Goal: Information Seeking & Learning: Learn about a topic

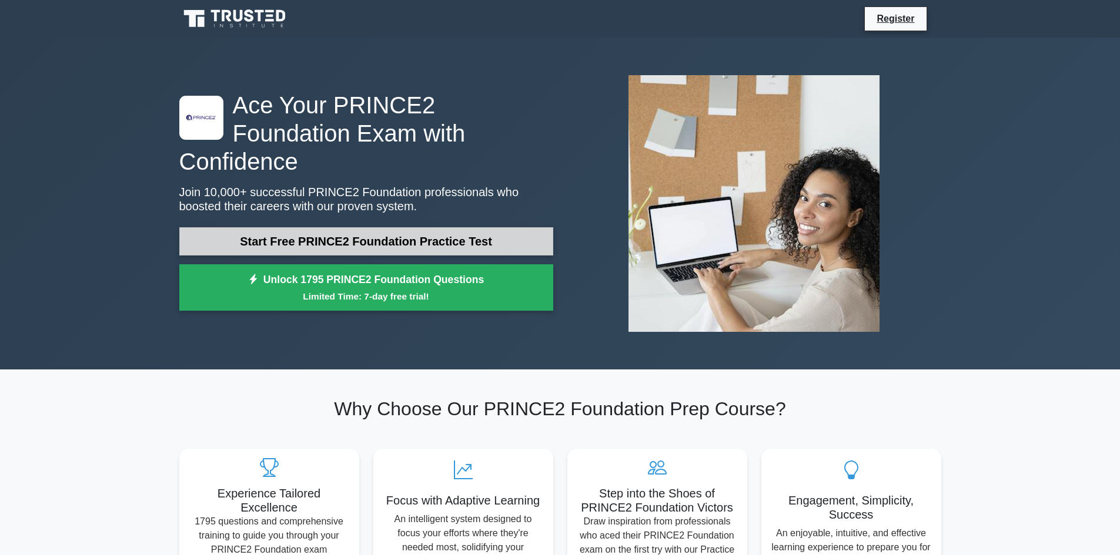
click at [386, 227] on link "Start Free PRINCE2 Foundation Practice Test" at bounding box center [366, 241] width 374 height 28
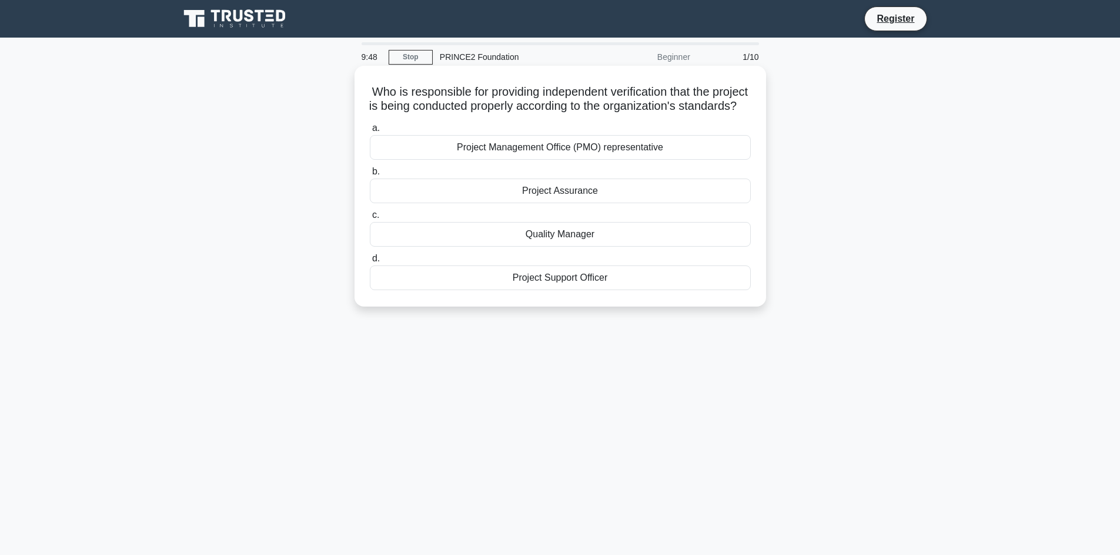
click at [580, 203] on div "Project Assurance" at bounding box center [560, 191] width 381 height 25
click at [370, 176] on input "b. Project Assurance" at bounding box center [370, 172] width 0 height 8
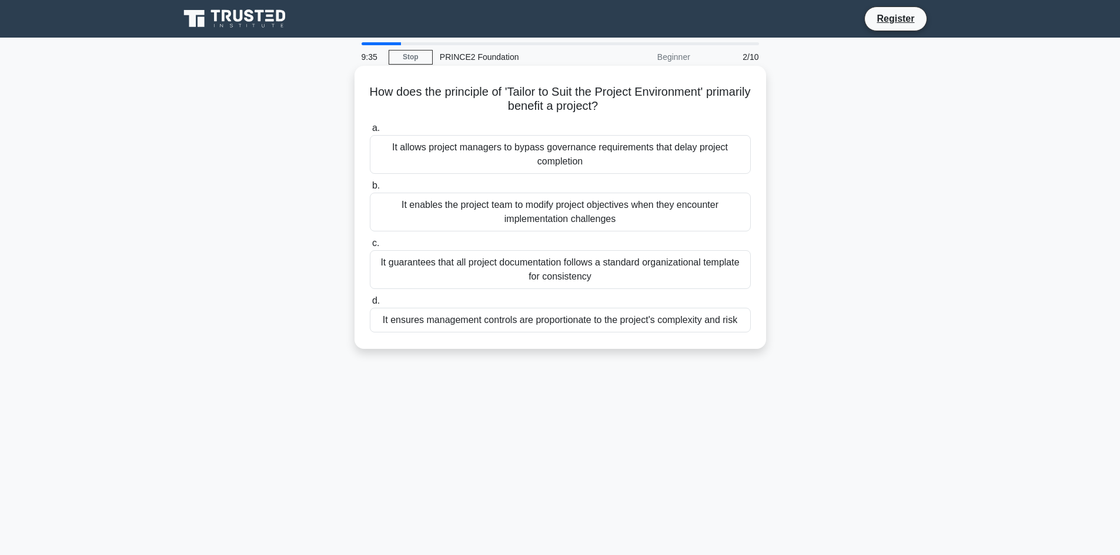
click at [611, 317] on div "It ensures management controls are proportionate to the project's complexity an…" at bounding box center [560, 320] width 381 height 25
click at [370, 305] on input "d. It ensures management controls are proportionate to the project's complexity…" at bounding box center [370, 301] width 0 height 8
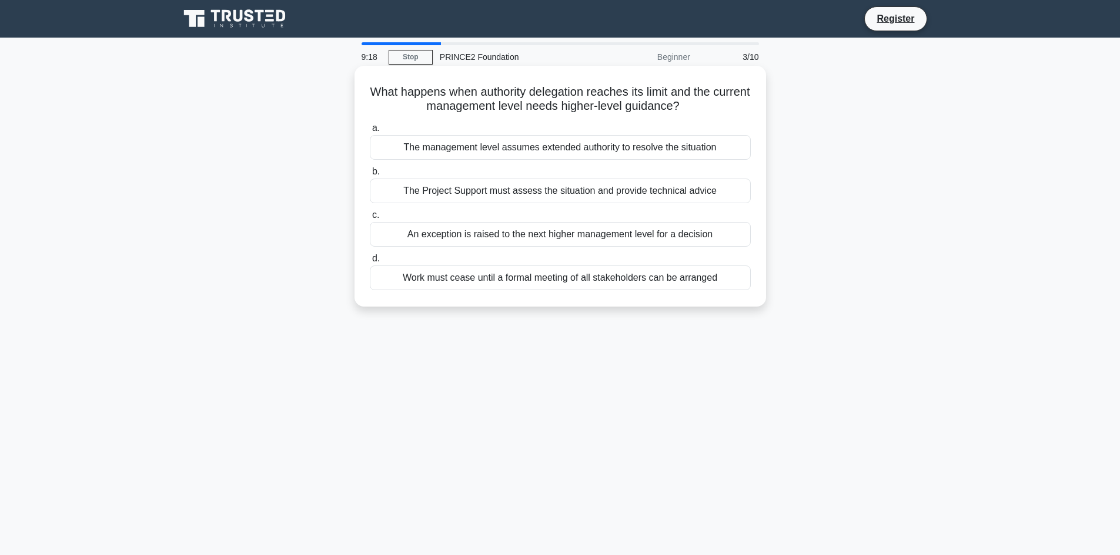
click at [584, 239] on div "An exception is raised to the next higher management level for a decision" at bounding box center [560, 234] width 381 height 25
click at [370, 219] on input "c. An exception is raised to the next higher management level for a decision" at bounding box center [370, 216] width 0 height 8
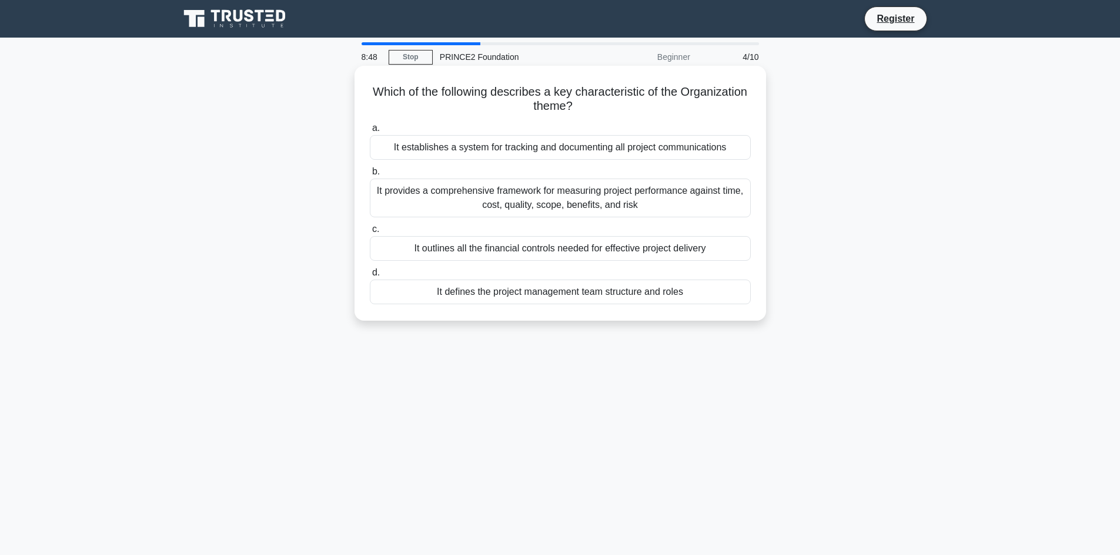
click at [639, 298] on div "It defines the project management team structure and roles" at bounding box center [560, 292] width 381 height 25
click at [370, 277] on input "d. It defines the project management team structure and roles" at bounding box center [370, 273] width 0 height 8
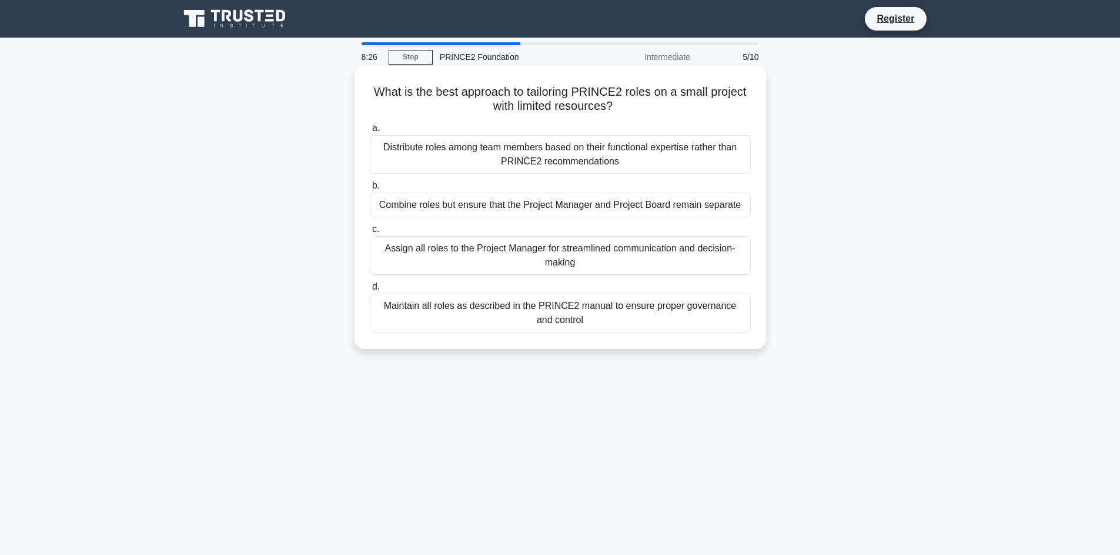
click at [566, 206] on div "Combine roles but ensure that the Project Manager and Project Board remain sepa…" at bounding box center [560, 205] width 381 height 25
click at [370, 190] on input "b. Combine roles but ensure that the Project Manager and Project Board remain s…" at bounding box center [370, 186] width 0 height 8
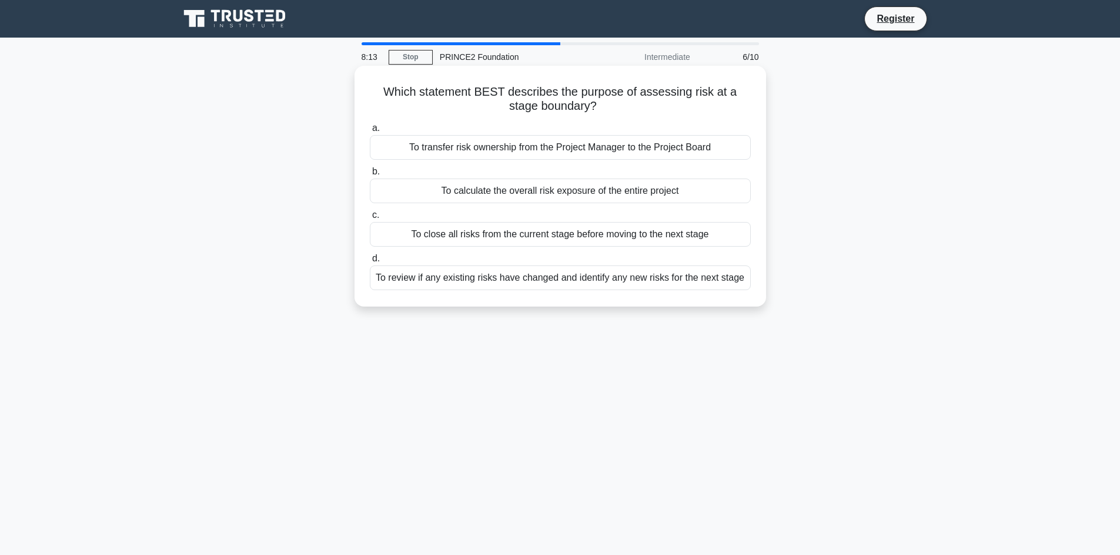
click at [605, 280] on div "To review if any existing risks have changed and identify any new risks for the…" at bounding box center [560, 278] width 381 height 25
click at [370, 263] on input "d. To review if any existing risks have changed and identify any new risks for …" at bounding box center [370, 259] width 0 height 8
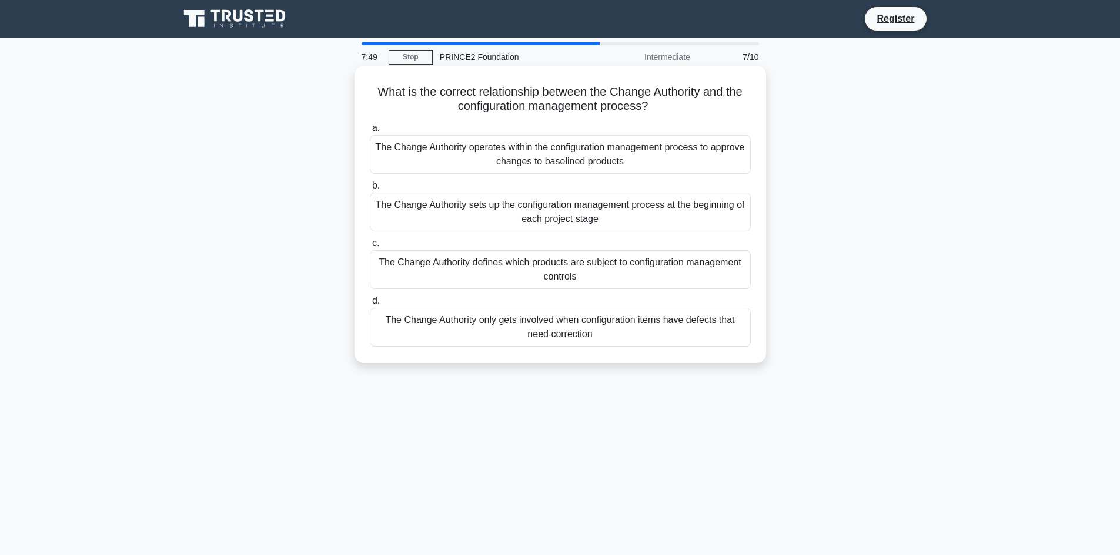
click at [612, 162] on div "The Change Authority operates within the configuration management process to ap…" at bounding box center [560, 154] width 381 height 39
click at [370, 132] on input "a. The Change Authority operates within the configuration management process to…" at bounding box center [370, 129] width 0 height 8
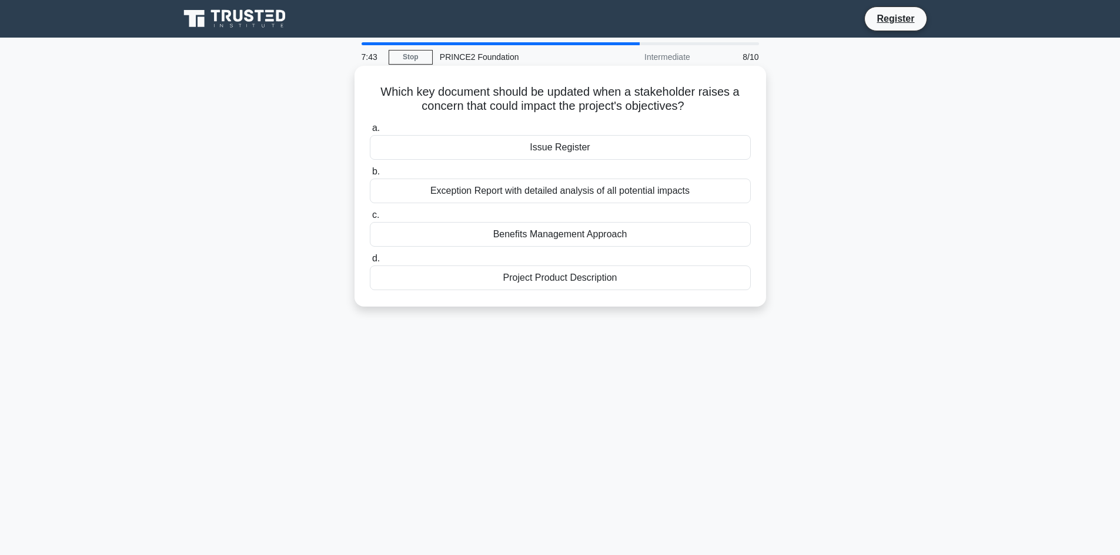
click at [593, 149] on div "Issue Register" at bounding box center [560, 147] width 381 height 25
click at [370, 132] on input "a. Issue Register" at bounding box center [370, 129] width 0 height 8
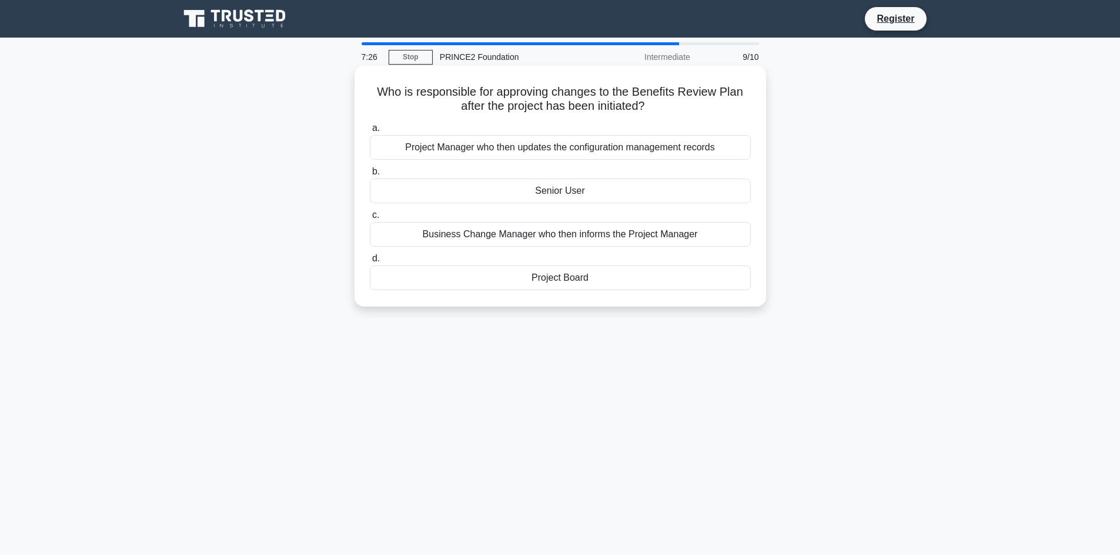
click at [585, 193] on div "Senior User" at bounding box center [560, 191] width 381 height 25
click at [370, 176] on input "b. Senior User" at bounding box center [370, 172] width 0 height 8
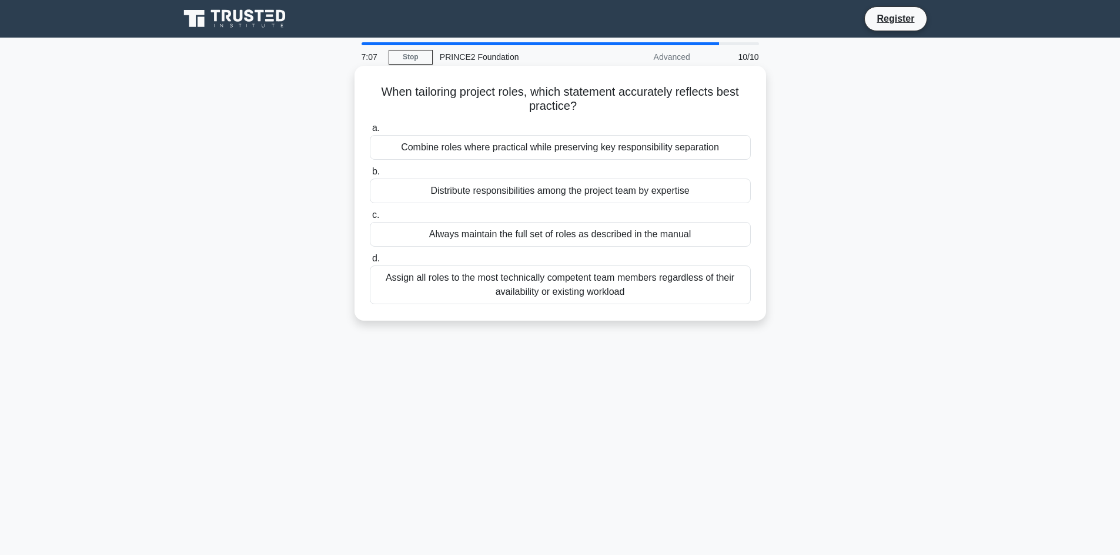
click at [588, 238] on div "Always maintain the full set of roles as described in the manual" at bounding box center [560, 234] width 381 height 25
click at [370, 219] on input "c. Always maintain the full set of roles as described in the manual" at bounding box center [370, 216] width 0 height 8
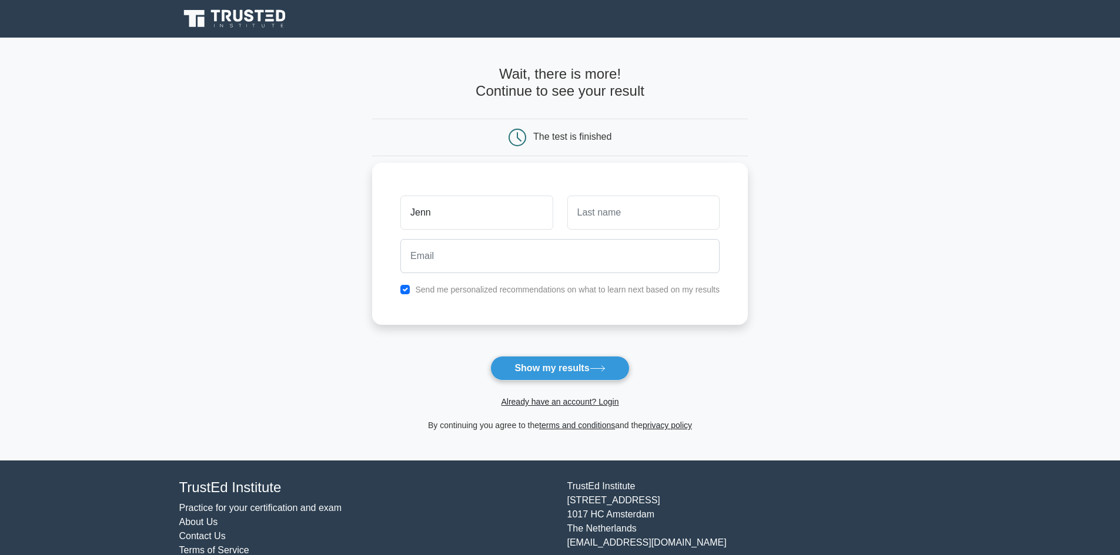
type input "Jenny"
click at [611, 219] on input "text" at bounding box center [643, 213] width 152 height 34
type input "Pugh"
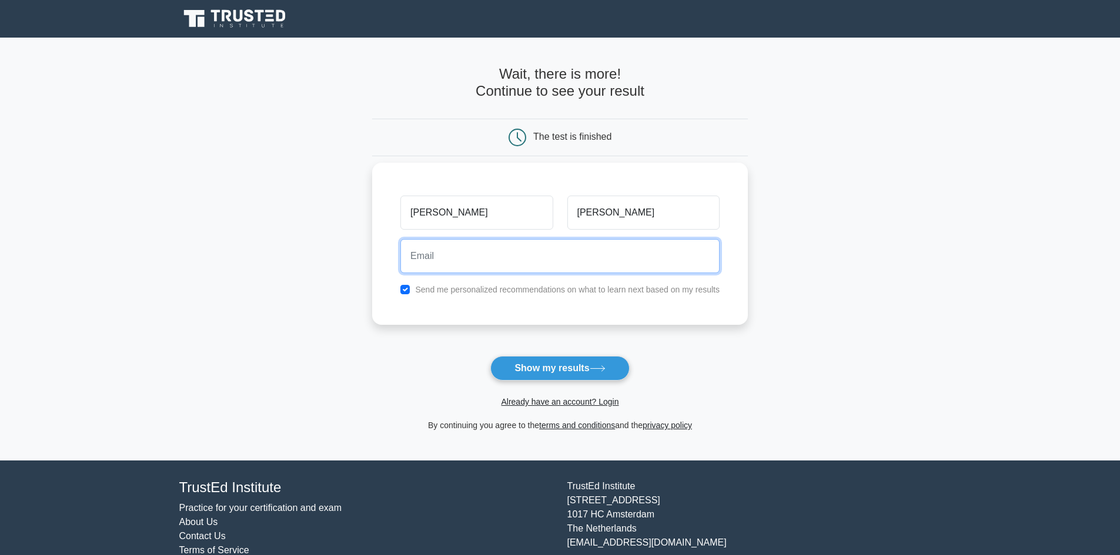
click at [555, 255] on input "email" at bounding box center [559, 256] width 319 height 34
type input "jenny.pugh@stelizabeths.org.uk"
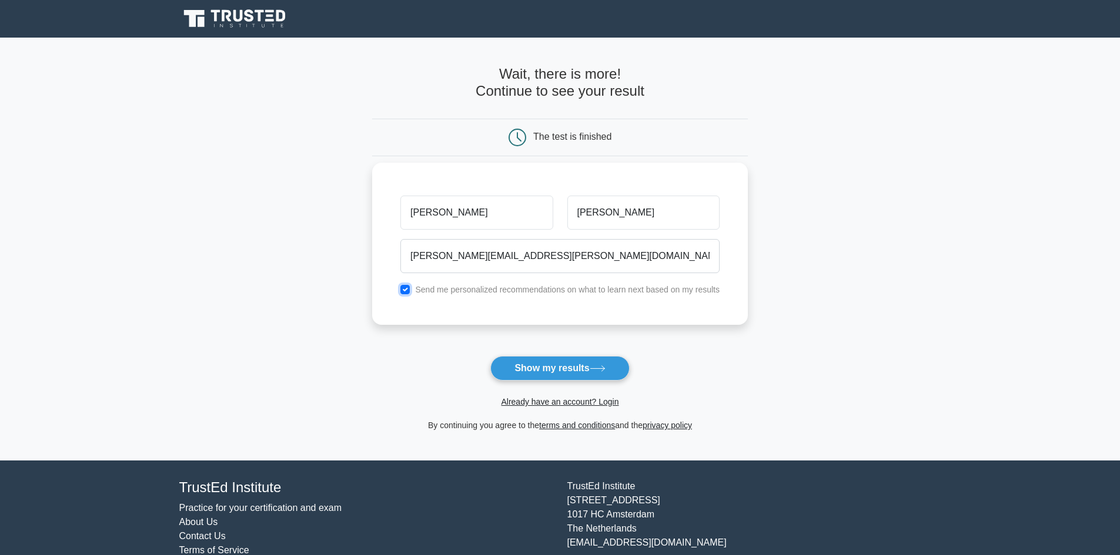
click at [407, 292] on input "checkbox" at bounding box center [404, 289] width 9 height 9
checkbox input "false"
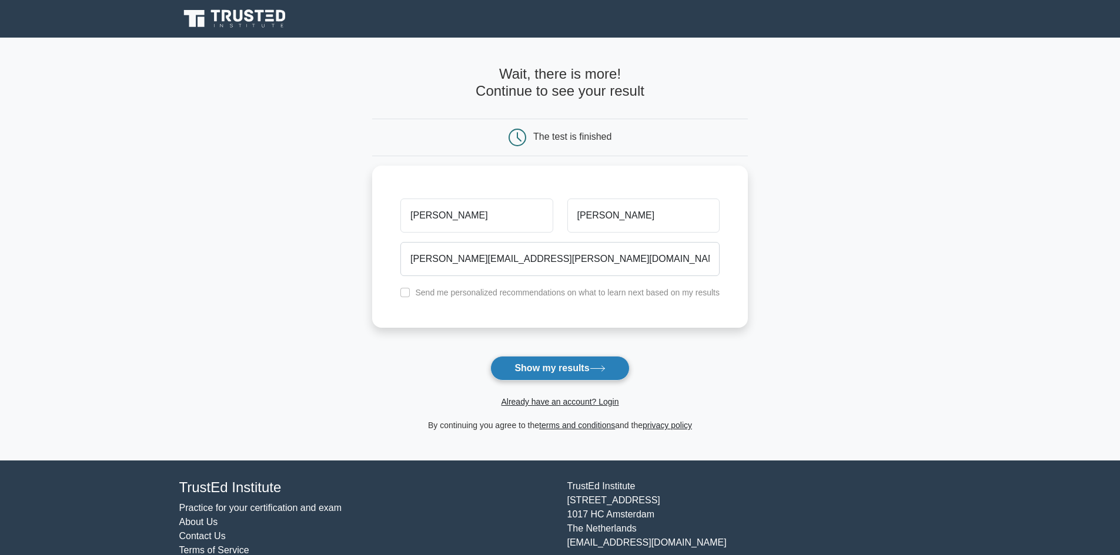
click at [574, 371] on button "Show my results" at bounding box center [559, 368] width 139 height 25
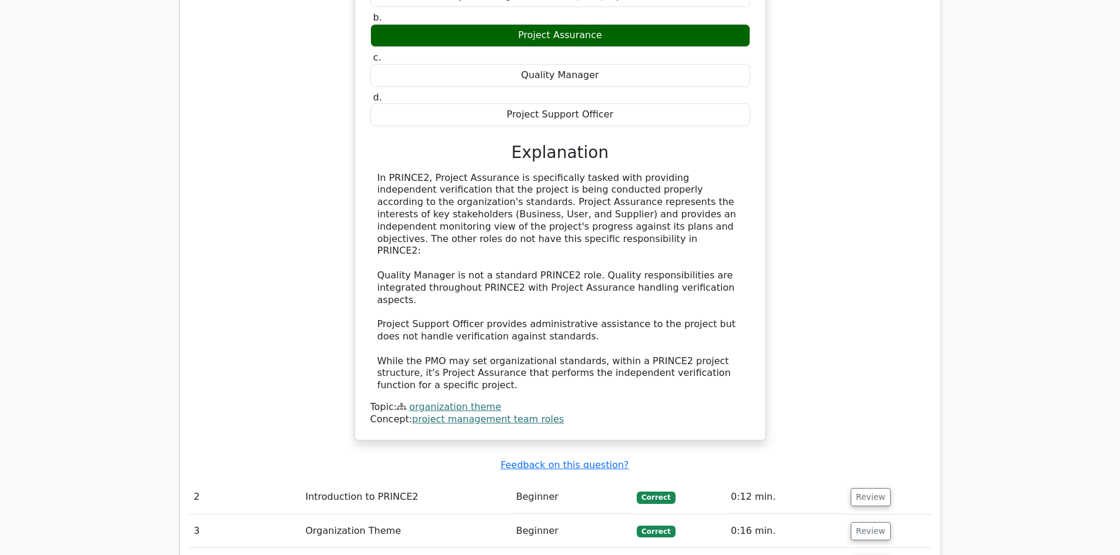
scroll to position [1411, 0]
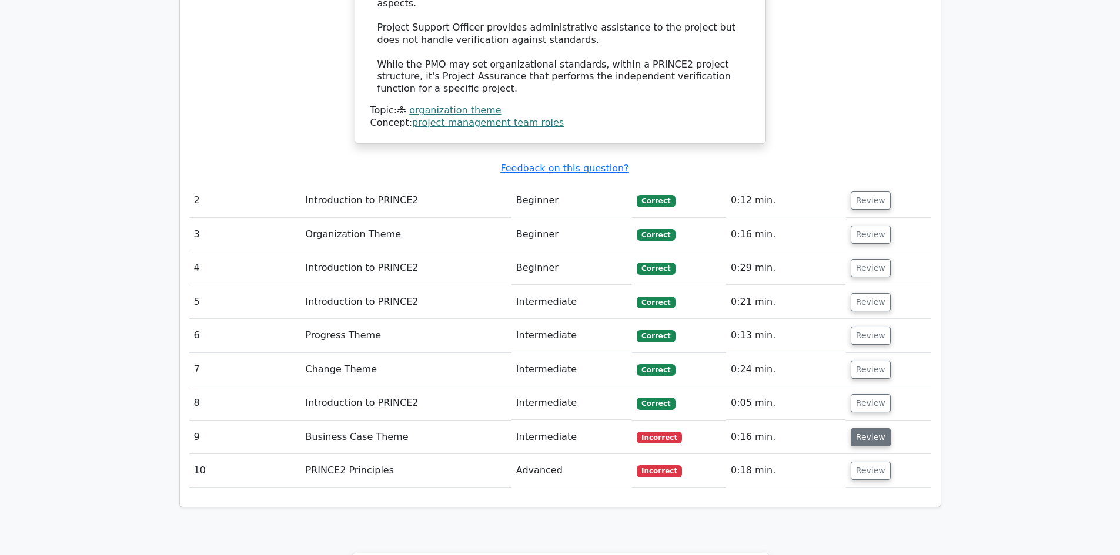
click at [866, 428] on button "Review" at bounding box center [871, 437] width 40 height 18
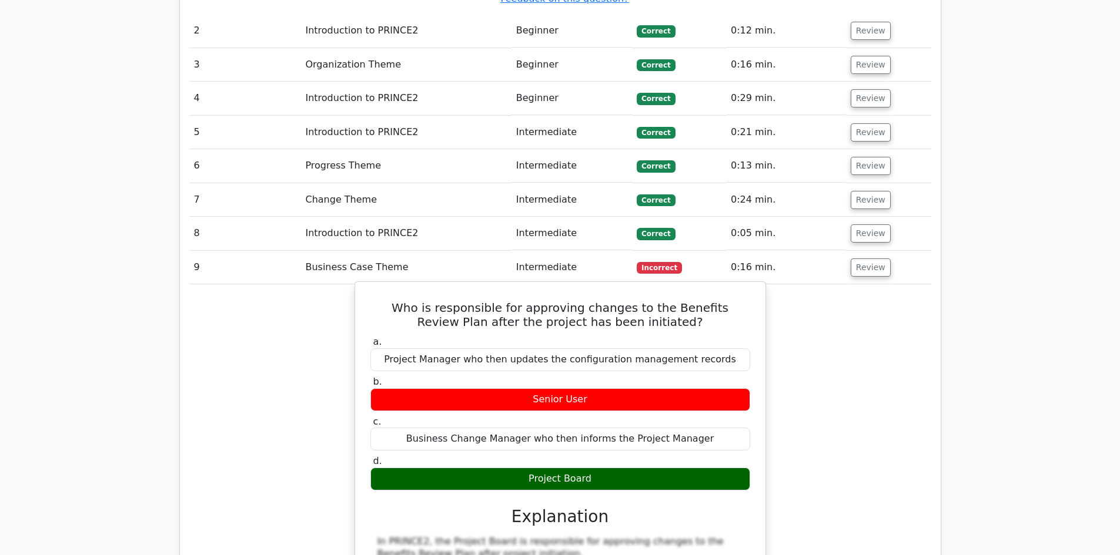
scroll to position [1587, 0]
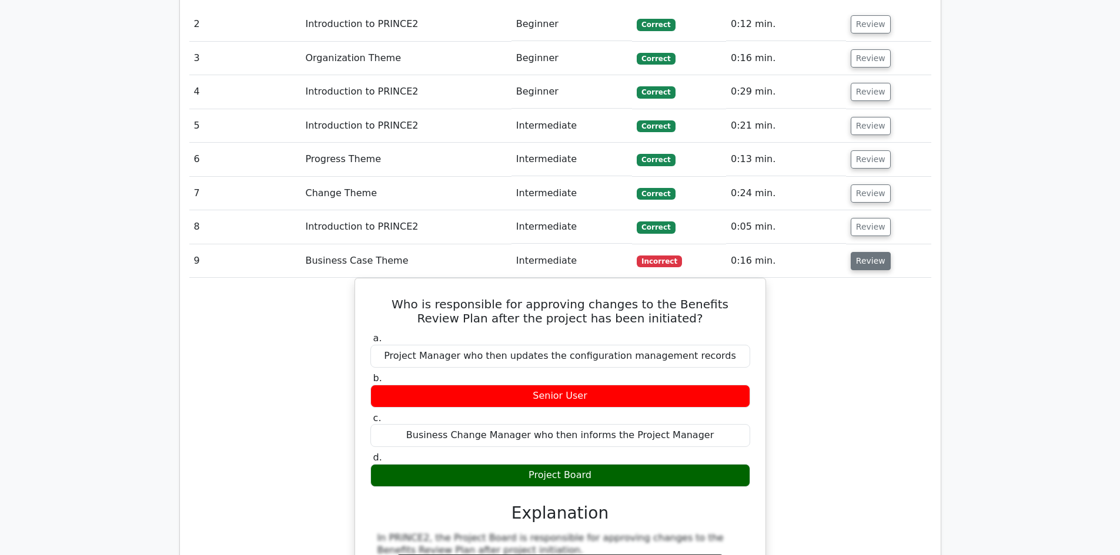
click at [879, 252] on button "Review" at bounding box center [871, 261] width 40 height 18
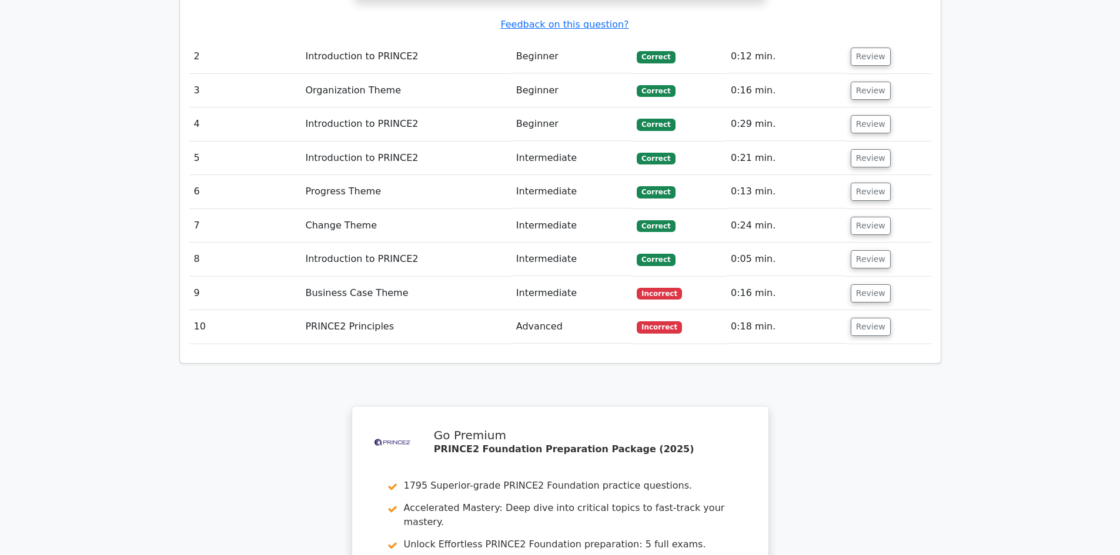
scroll to position [1528, 0]
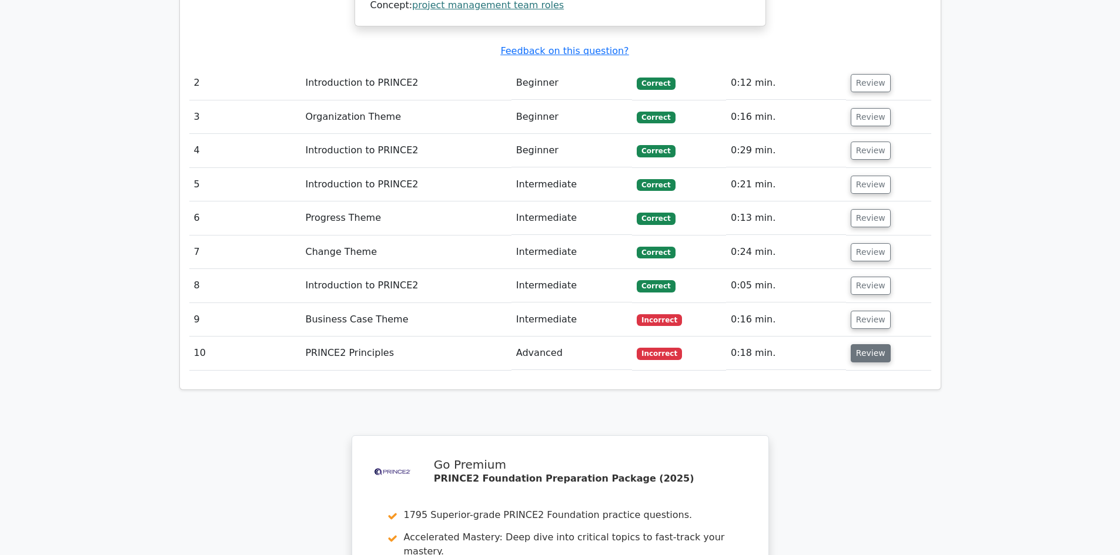
click at [872, 344] on button "Review" at bounding box center [871, 353] width 40 height 18
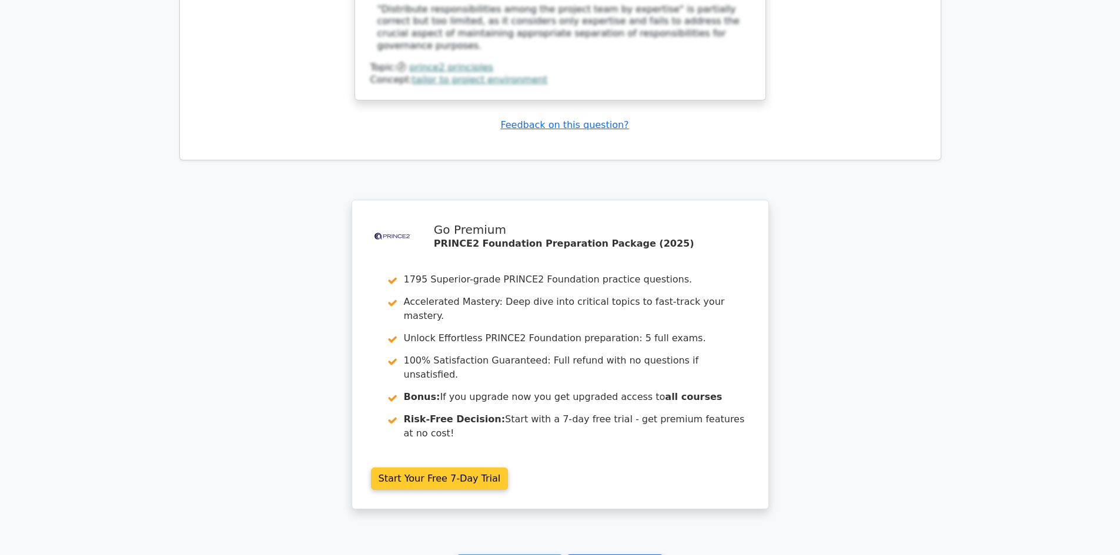
scroll to position [2450, 0]
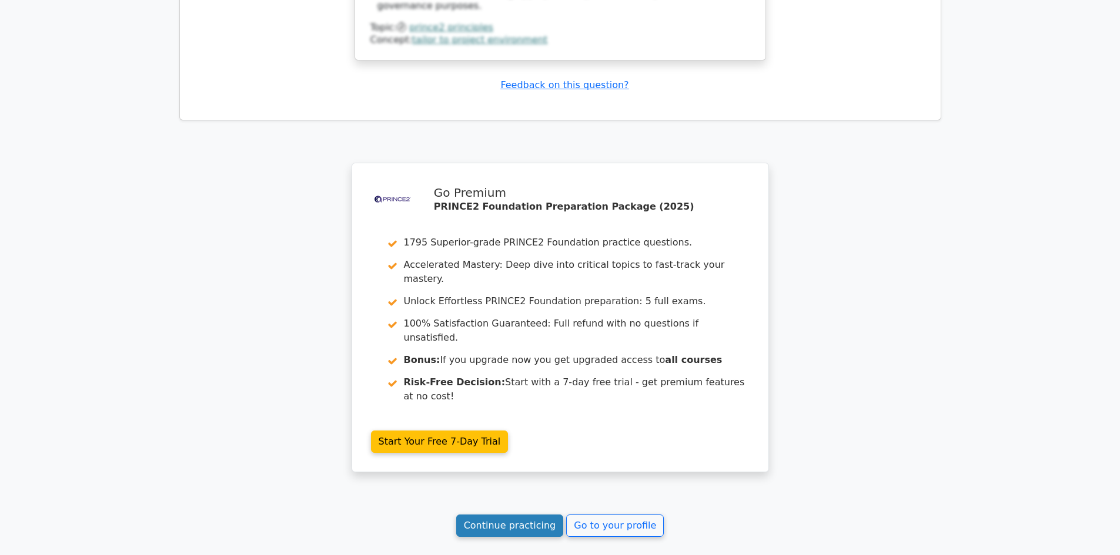
click at [522, 515] on link "Continue practicing" at bounding box center [510, 526] width 108 height 22
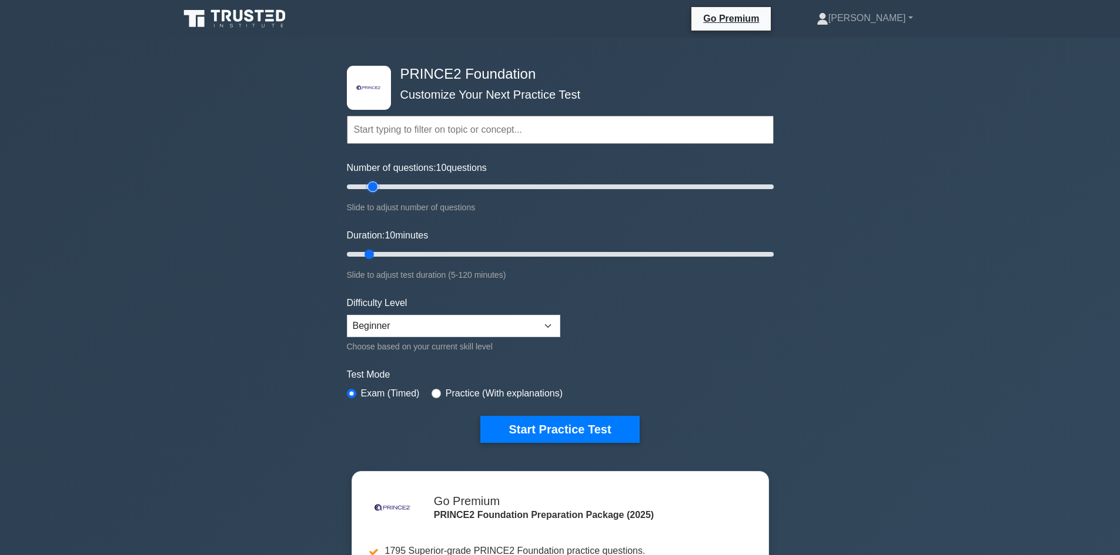
click at [377, 186] on input "Number of questions: 10 questions" at bounding box center [560, 187] width 427 height 14
type input "20"
click at [384, 187] on input "Number of questions: 20 questions" at bounding box center [560, 187] width 427 height 14
click at [383, 253] on input "Duration: 10 minutes" at bounding box center [560, 254] width 427 height 14
click at [393, 252] on input "Duration: 15 minutes" at bounding box center [560, 254] width 427 height 14
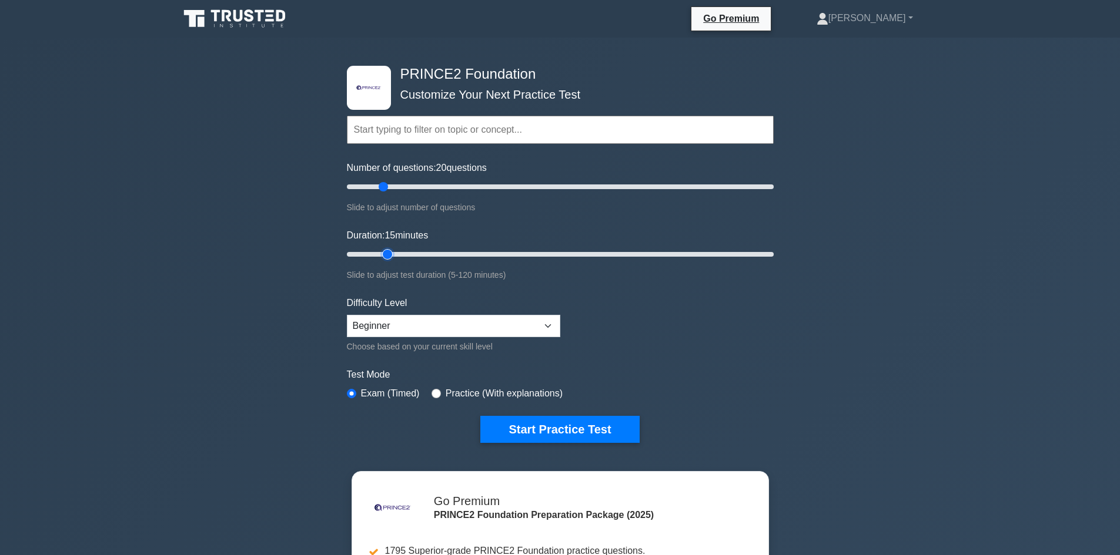
click at [396, 253] on input "Duration: 15 minutes" at bounding box center [560, 254] width 427 height 14
click at [396, 257] on input "Duration: 15 minutes" at bounding box center [560, 254] width 427 height 14
drag, startPoint x: 387, startPoint y: 255, endPoint x: 396, endPoint y: 254, distance: 8.2
click at [396, 254] on input "Duration: 15 minutes" at bounding box center [560, 254] width 427 height 14
type input "20"
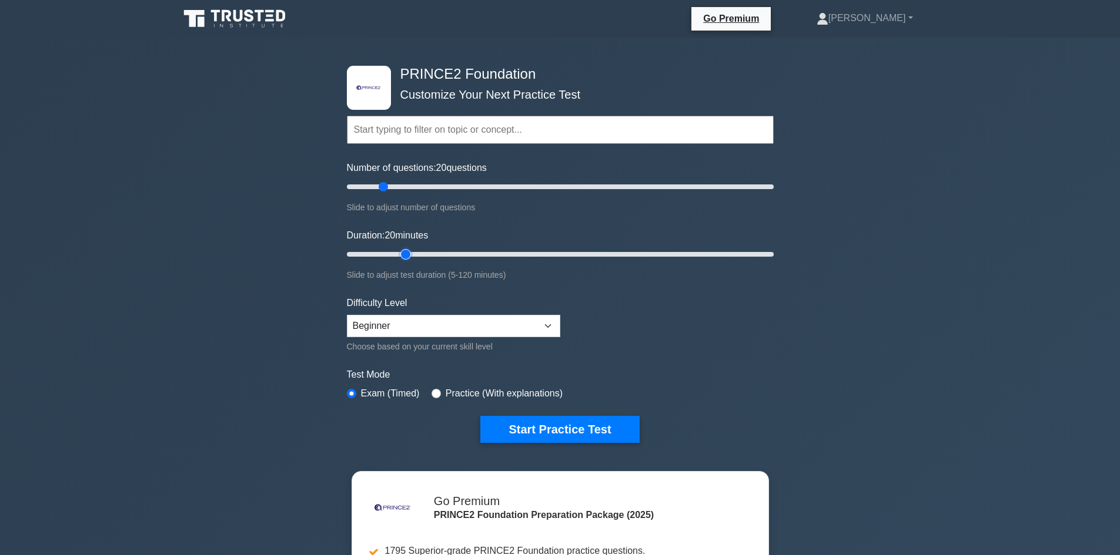
click at [397, 254] on input "Duration: 20 minutes" at bounding box center [560, 254] width 427 height 14
click at [549, 324] on select "Beginner Intermediate Expert" at bounding box center [453, 326] width 213 height 22
click at [548, 324] on select "Beginner Intermediate Expert" at bounding box center [453, 326] width 213 height 22
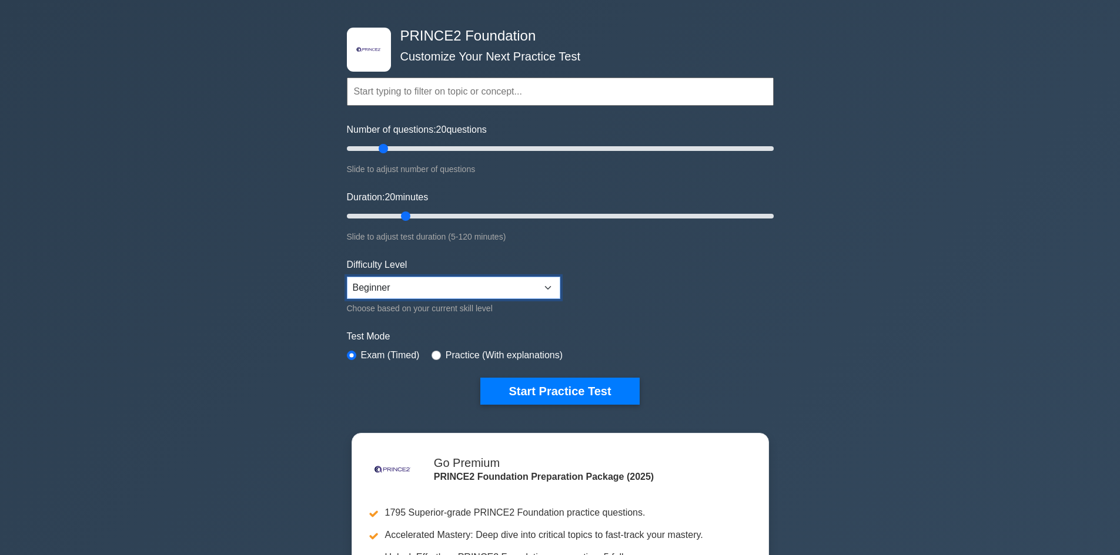
scroll to position [59, 0]
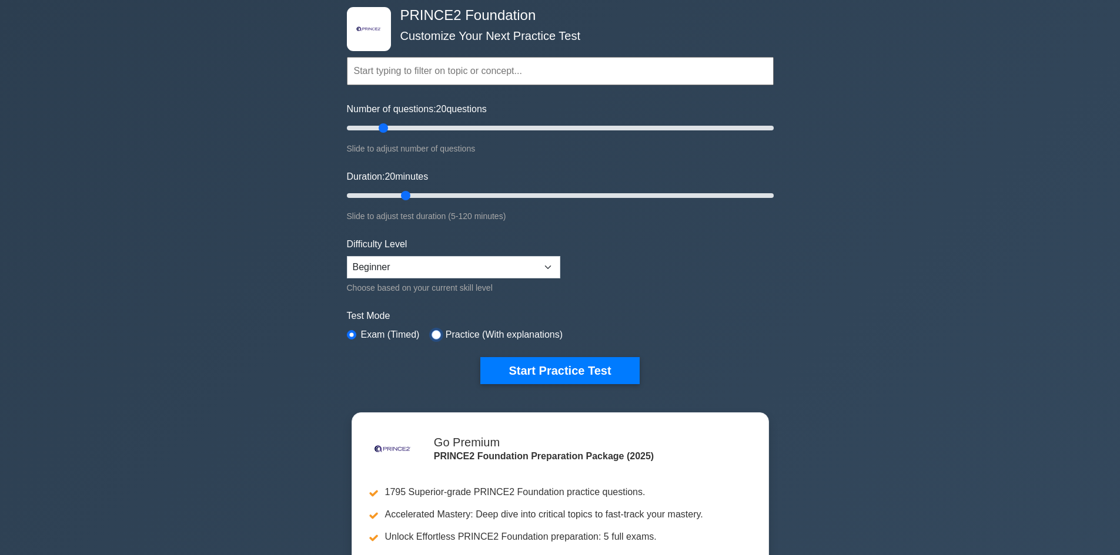
click at [434, 333] on input "radio" at bounding box center [435, 334] width 9 height 9
radio input "true"
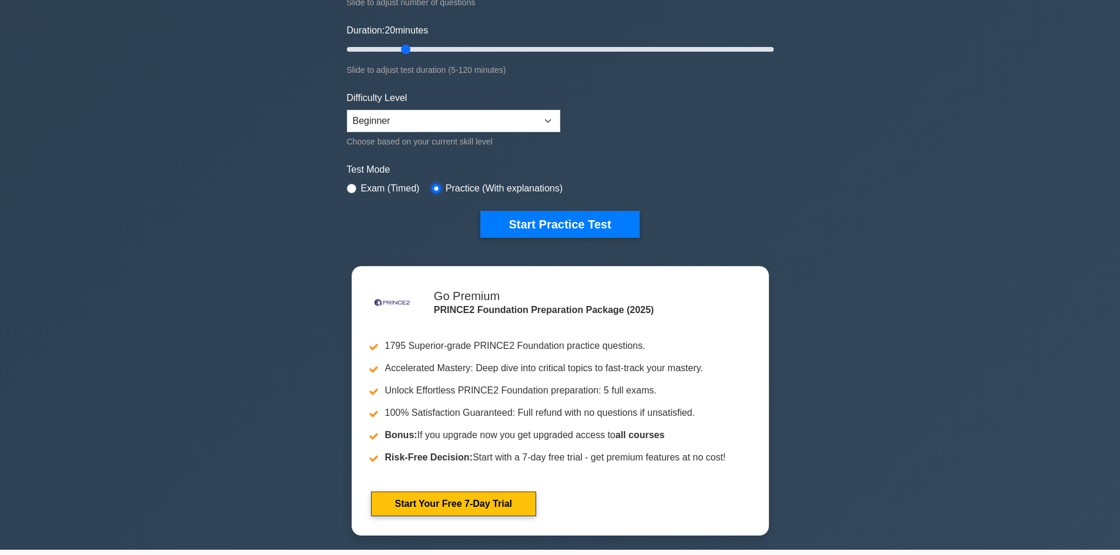
scroll to position [235, 0]
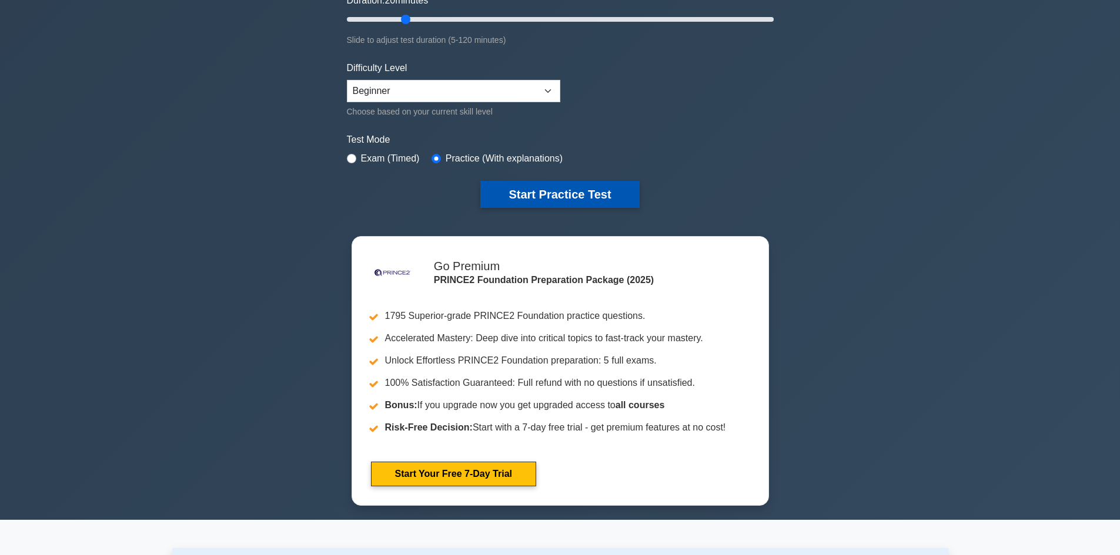
click at [574, 193] on button "Start Practice Test" at bounding box center [559, 194] width 159 height 27
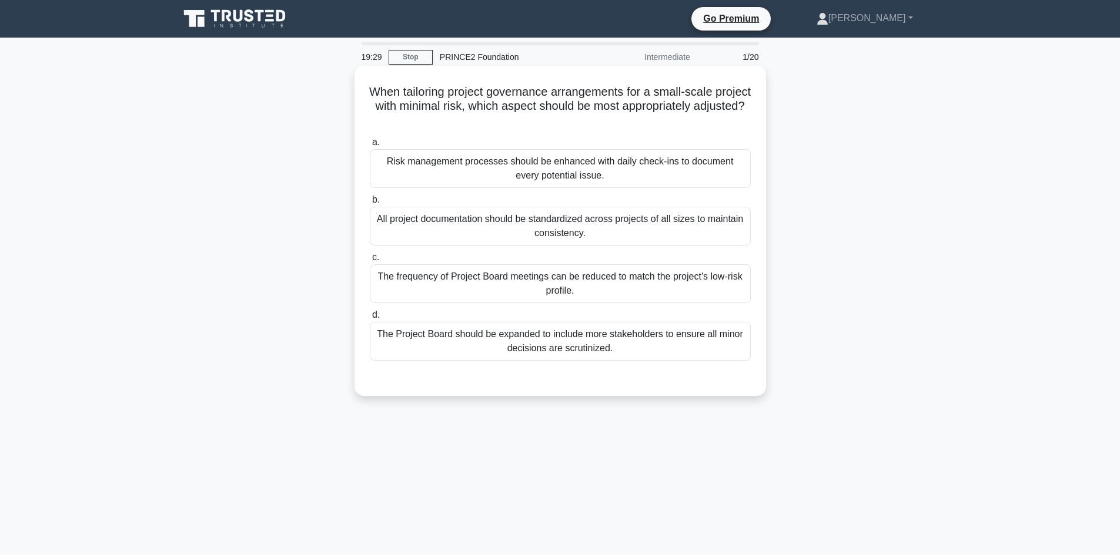
click at [600, 284] on div "The frequency of Project Board meetings can be reduced to match the project's l…" at bounding box center [560, 283] width 381 height 39
click at [370, 262] on input "c. The frequency of Project Board meetings can be reduced to match the project'…" at bounding box center [370, 258] width 0 height 8
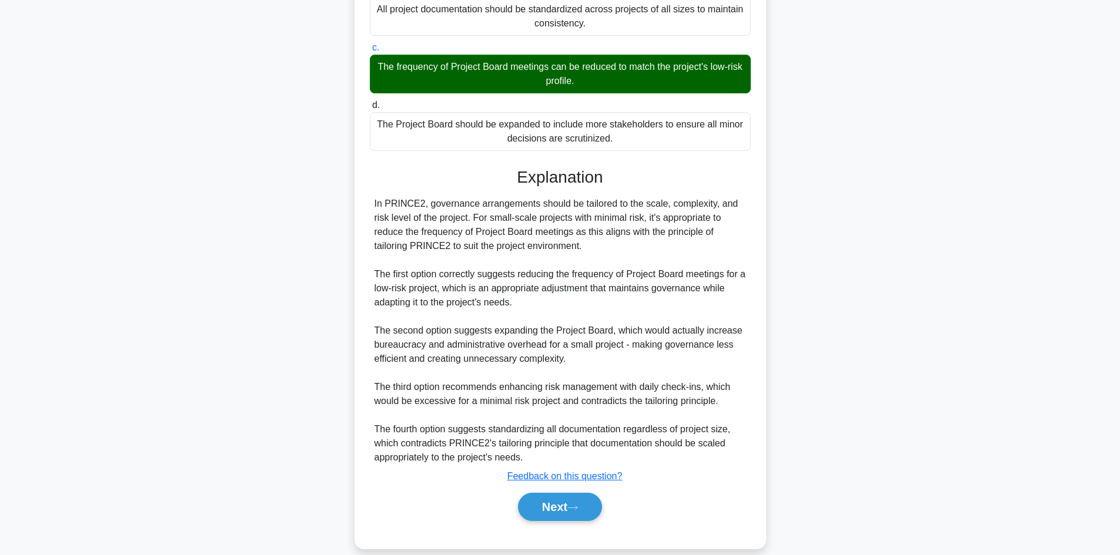
scroll to position [226, 0]
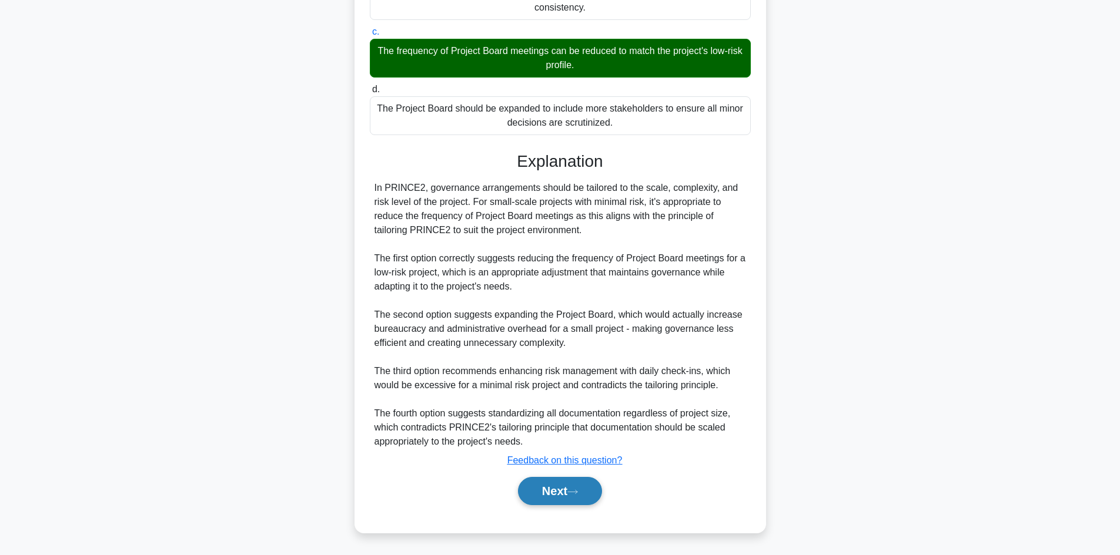
click at [567, 497] on button "Next" at bounding box center [560, 491] width 84 height 28
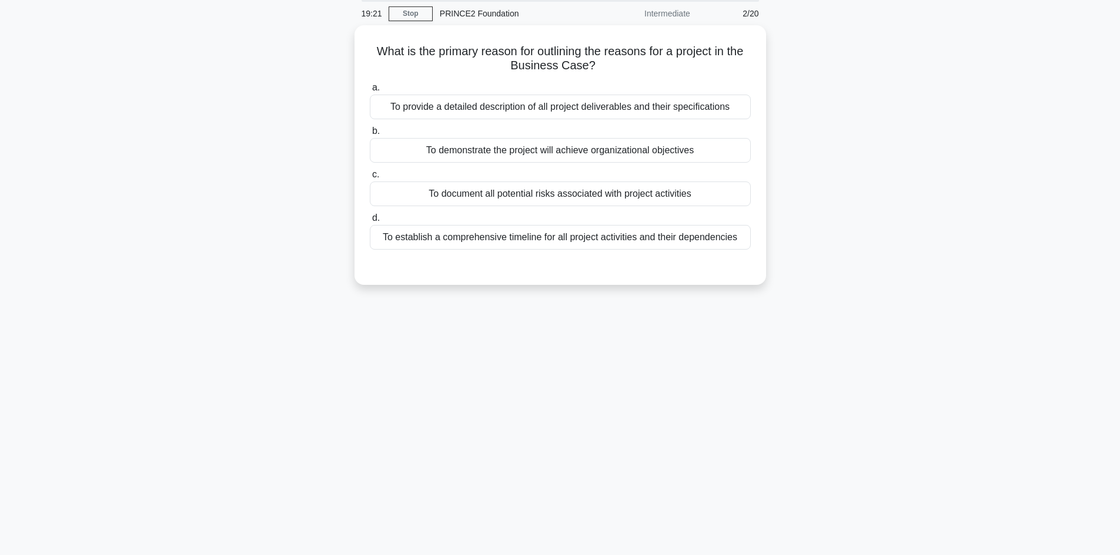
scroll to position [0, 0]
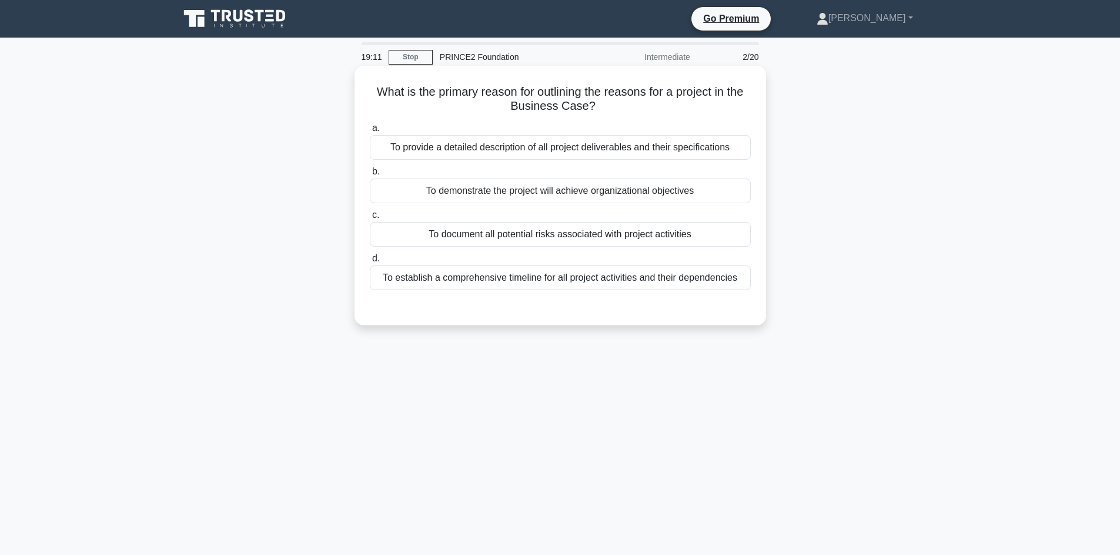
click at [577, 195] on div "To demonstrate the project will achieve organizational objectives" at bounding box center [560, 191] width 381 height 25
click at [370, 176] on input "b. To demonstrate the project will achieve organizational objectives" at bounding box center [370, 172] width 0 height 8
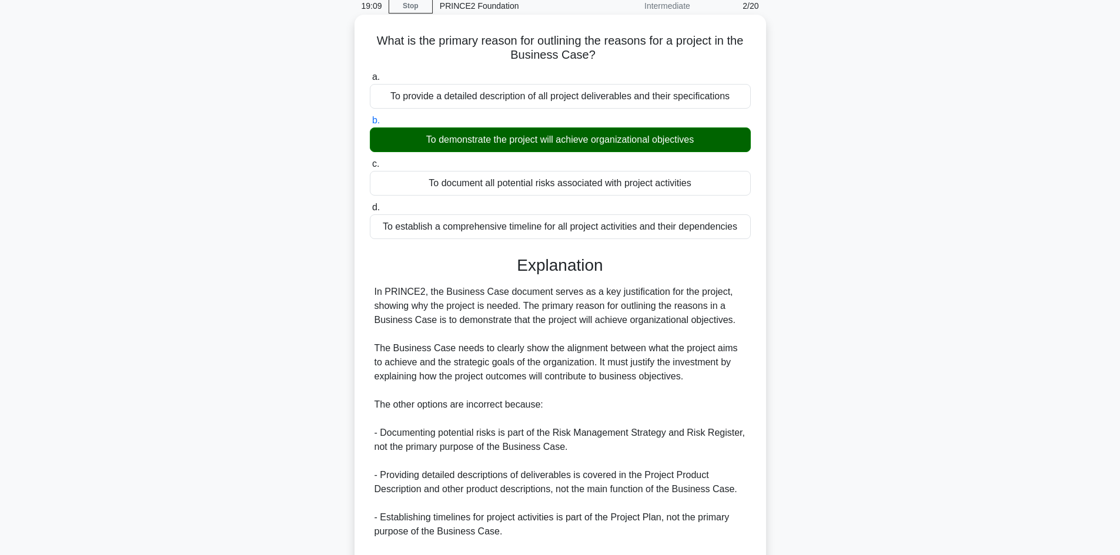
scroll to position [184, 0]
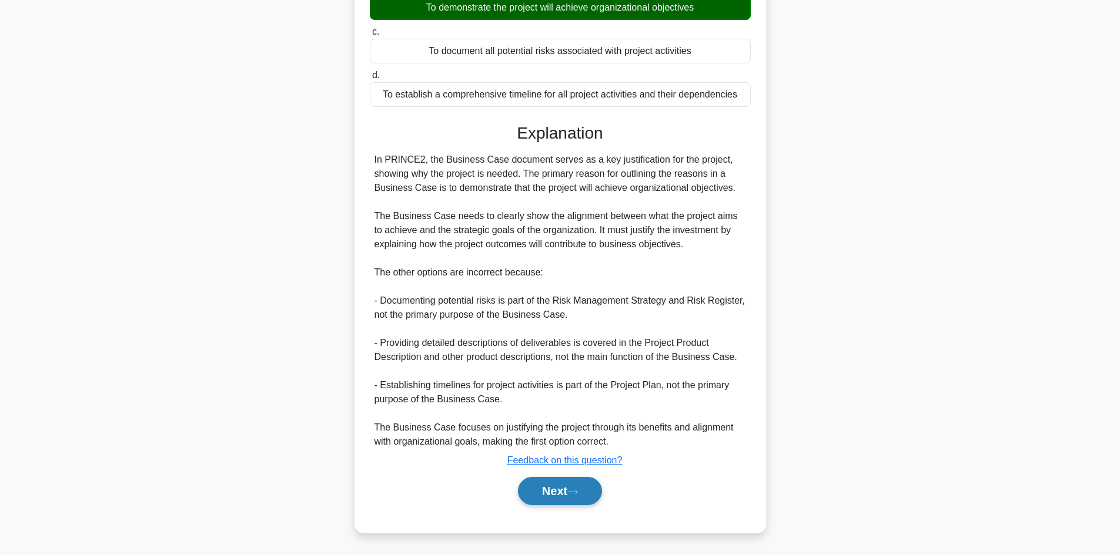
click at [571, 488] on button "Next" at bounding box center [560, 491] width 84 height 28
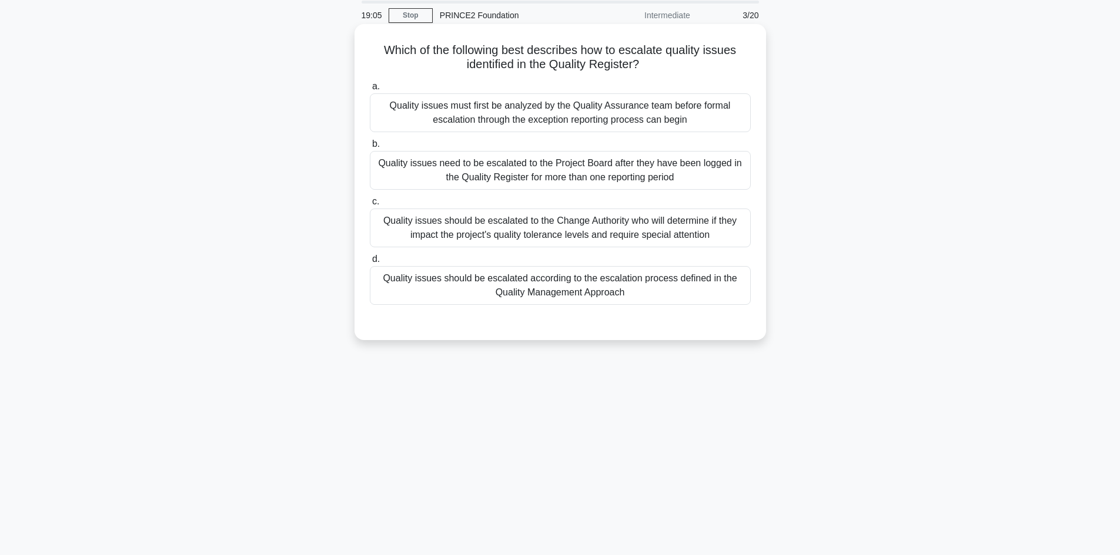
scroll to position [0, 0]
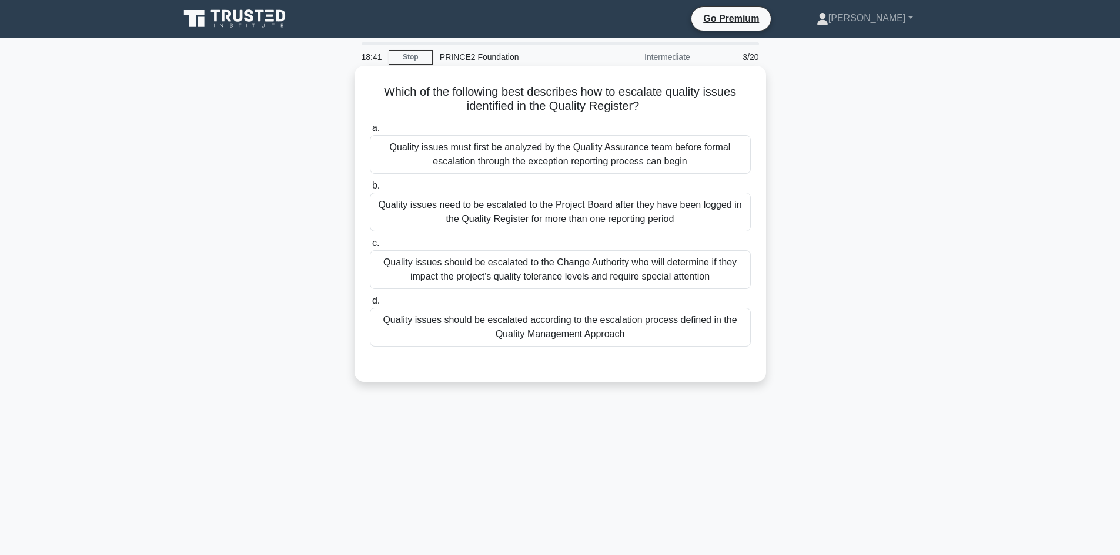
click at [605, 335] on div "Quality issues should be escalated according to the escalation process defined …" at bounding box center [560, 327] width 381 height 39
click at [370, 305] on input "d. Quality issues should be escalated according to the escalation process defin…" at bounding box center [370, 301] width 0 height 8
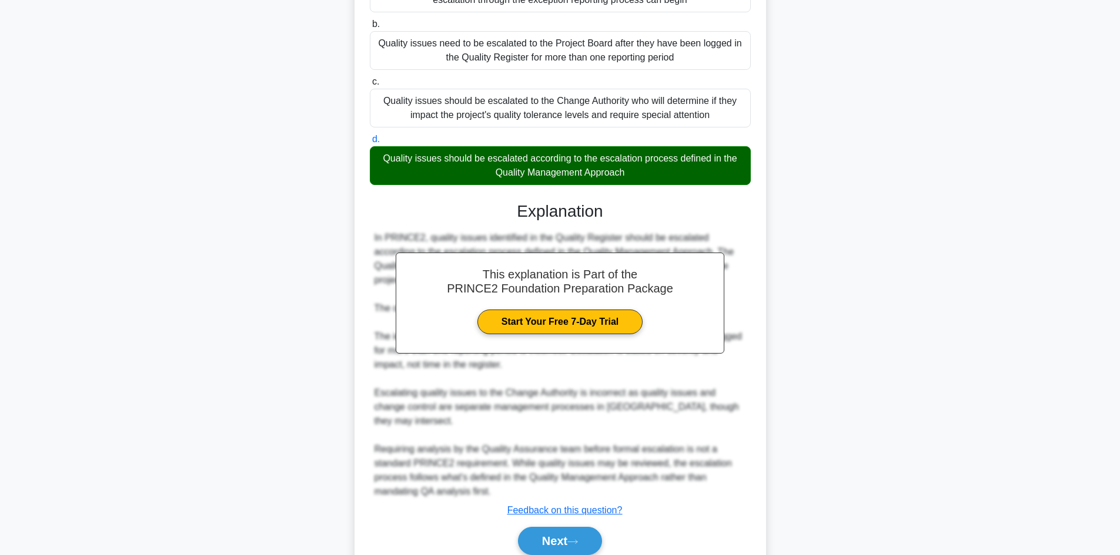
scroll to position [198, 0]
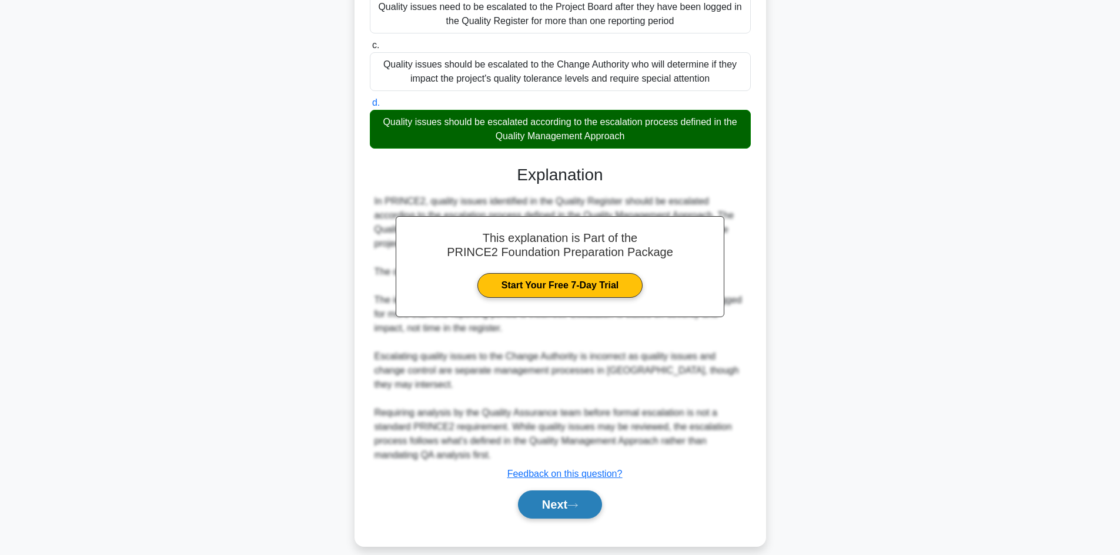
click at [574, 491] on button "Next" at bounding box center [560, 505] width 84 height 28
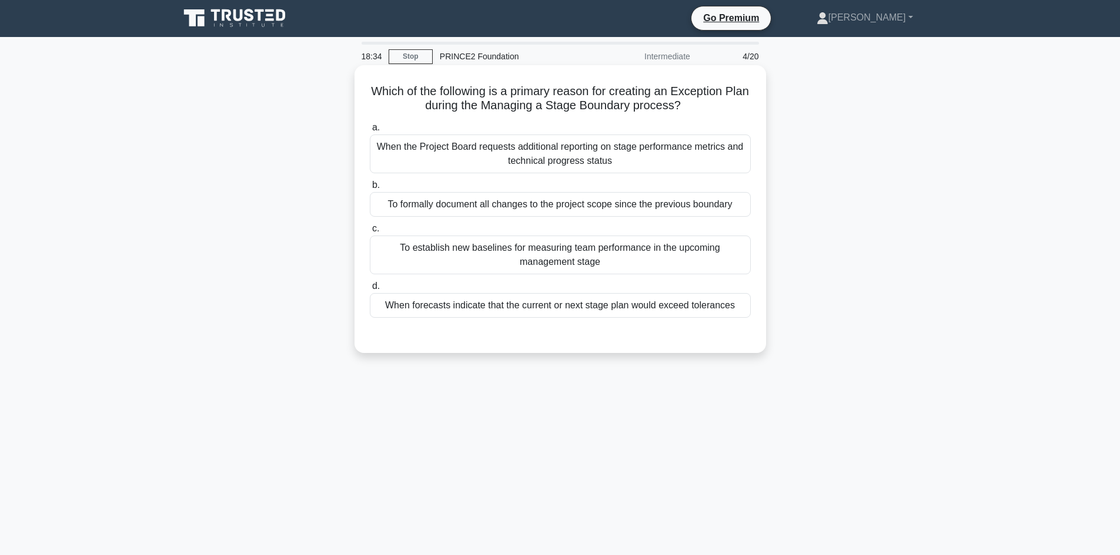
scroll to position [0, 0]
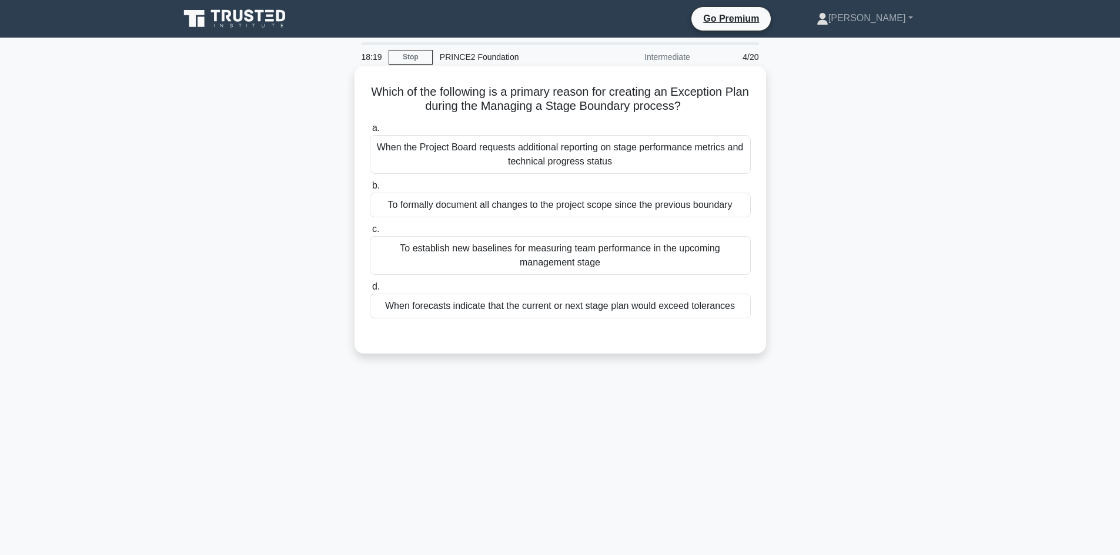
click at [616, 314] on div "When forecasts indicate that the current or next stage plan would exceed tolera…" at bounding box center [560, 306] width 381 height 25
click at [370, 291] on input "d. When forecasts indicate that the current or next stage plan would exceed tol…" at bounding box center [370, 287] width 0 height 8
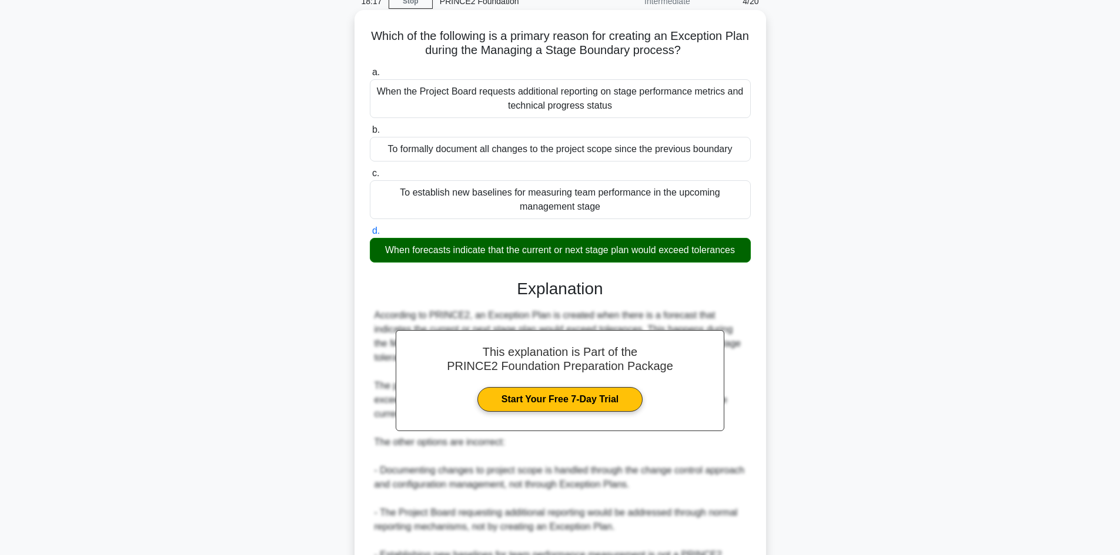
scroll to position [176, 0]
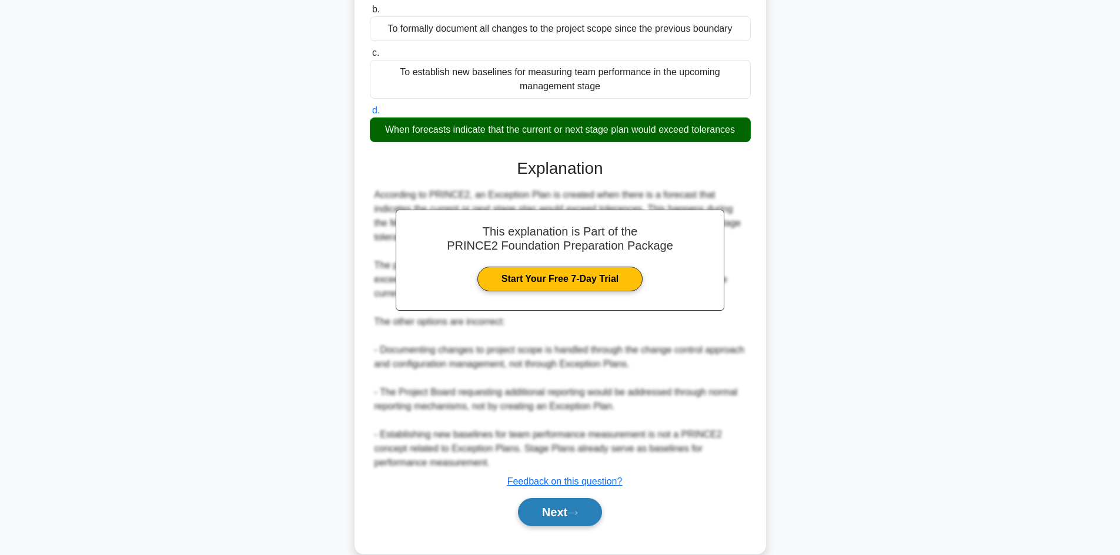
click at [573, 510] on button "Next" at bounding box center [560, 512] width 84 height 28
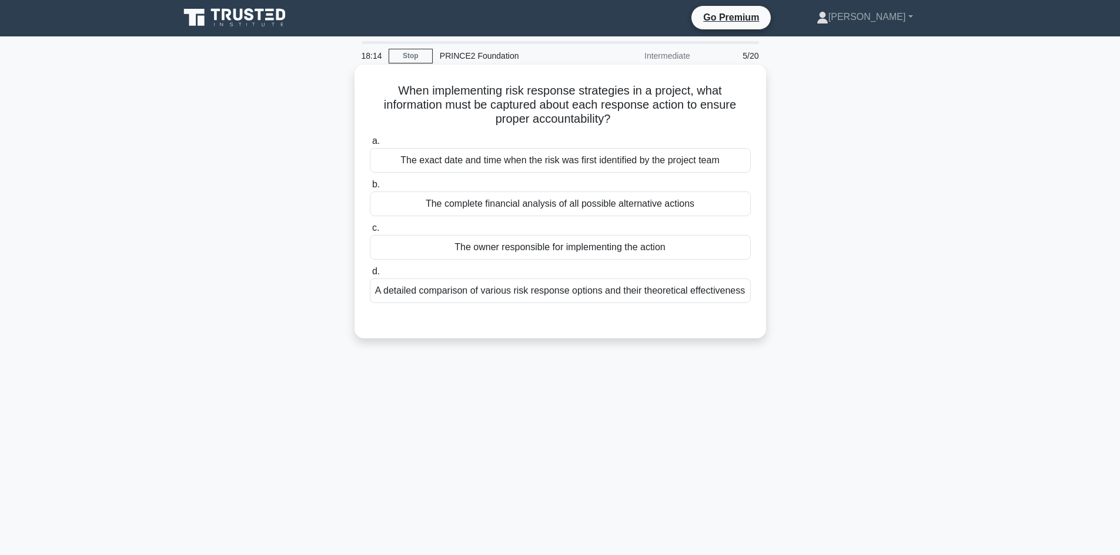
scroll to position [0, 0]
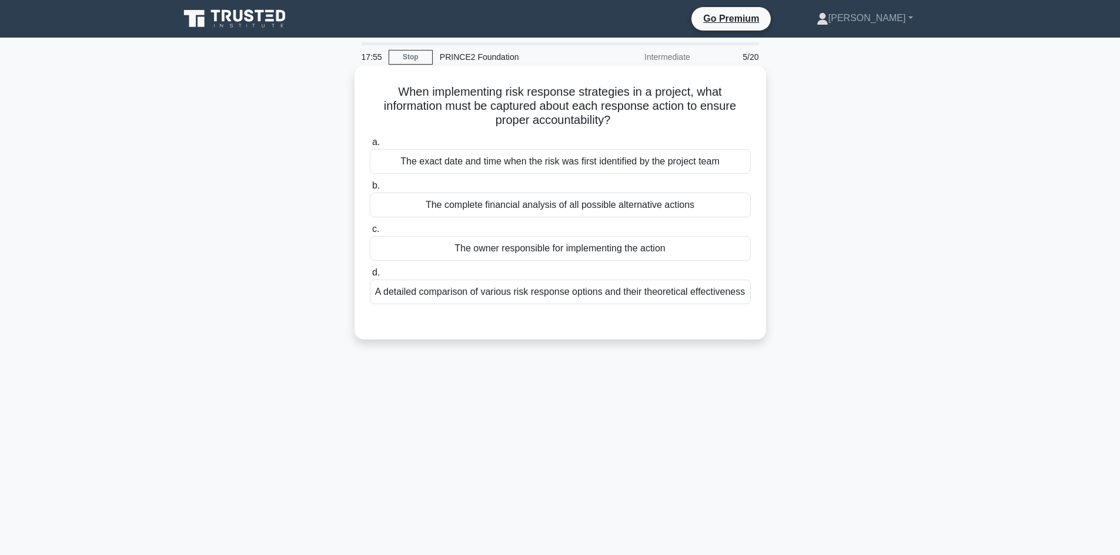
click at [568, 253] on div "The owner responsible for implementing the action" at bounding box center [560, 248] width 381 height 25
click at [370, 233] on input "c. The owner responsible for implementing the action" at bounding box center [370, 230] width 0 height 8
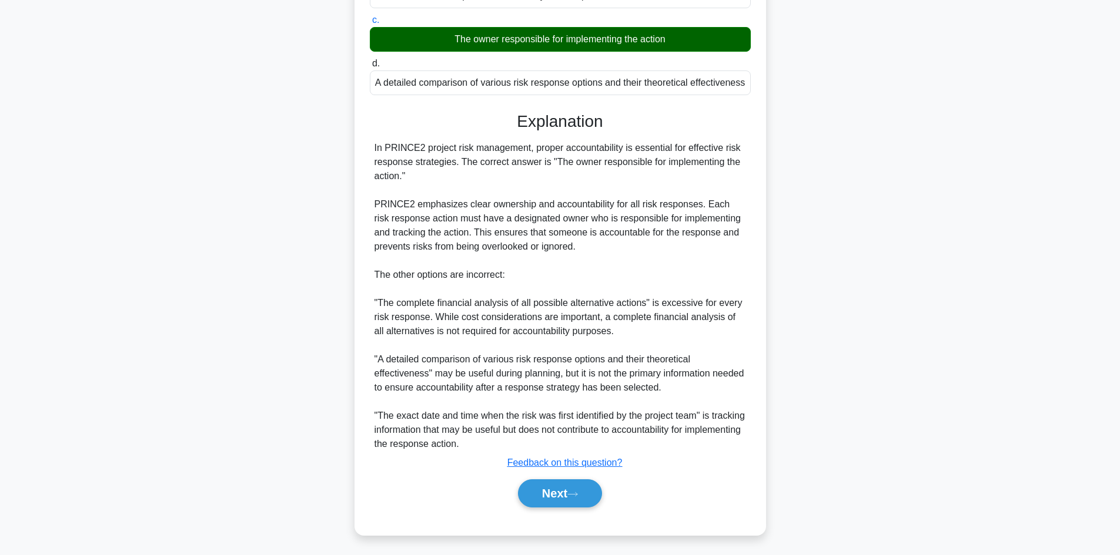
scroll to position [212, 0]
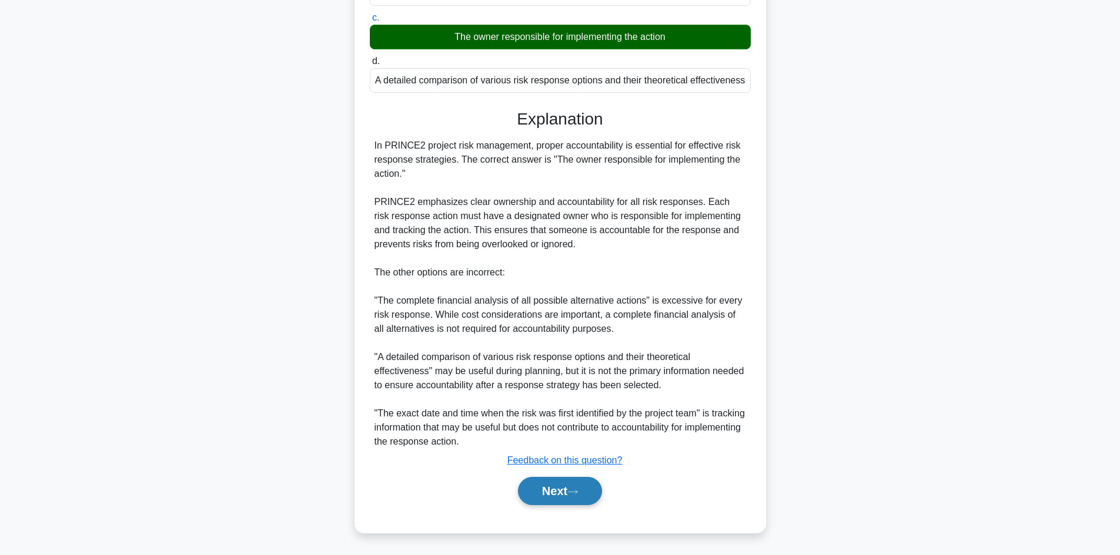
click at [574, 496] on button "Next" at bounding box center [560, 491] width 84 height 28
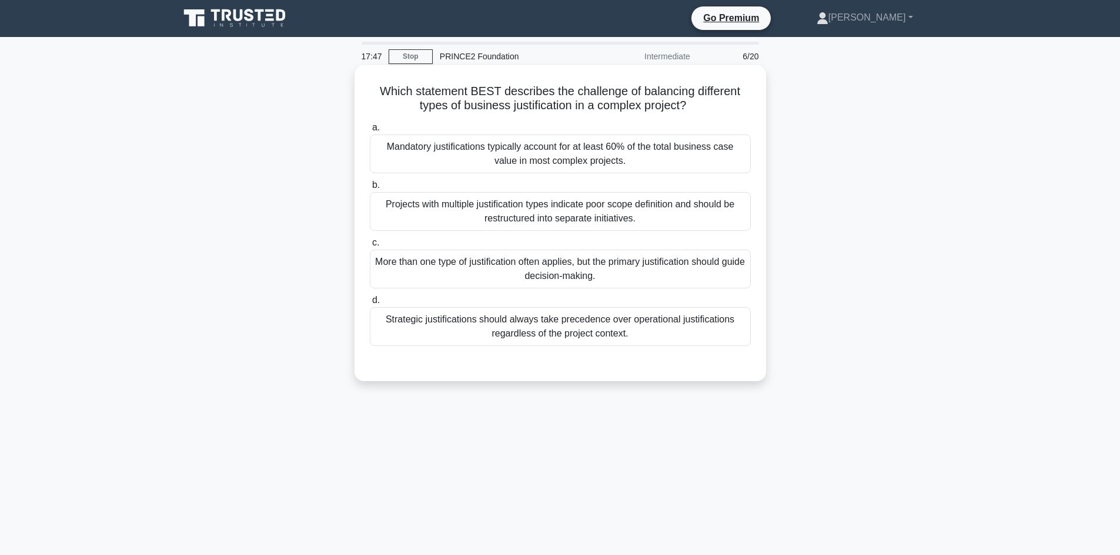
scroll to position [0, 0]
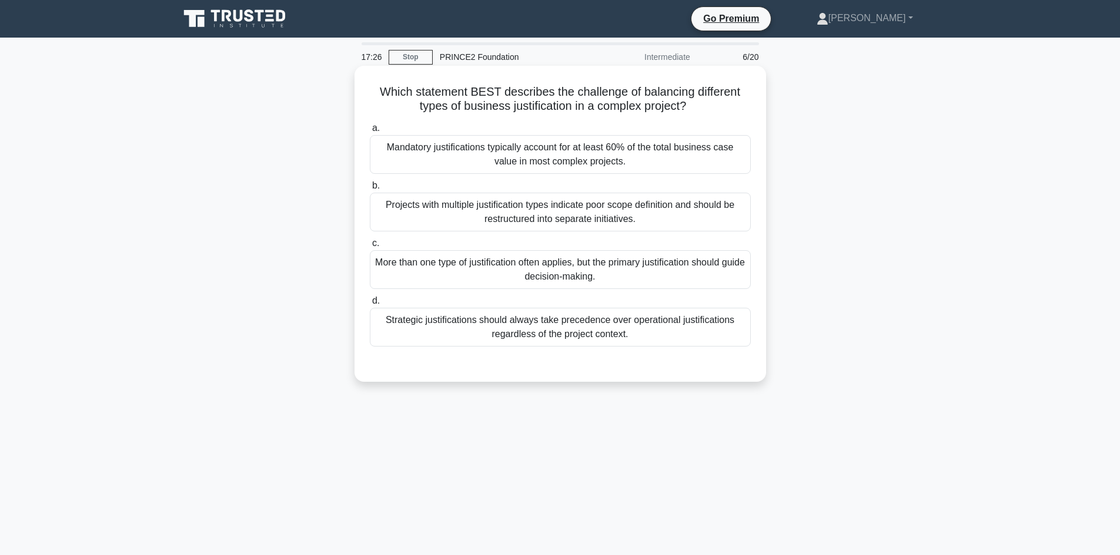
click at [597, 272] on div "More than one type of justification often applies, but the primary justificatio…" at bounding box center [560, 269] width 381 height 39
click at [370, 247] on input "c. More than one type of justification often applies, but the primary justifica…" at bounding box center [370, 244] width 0 height 8
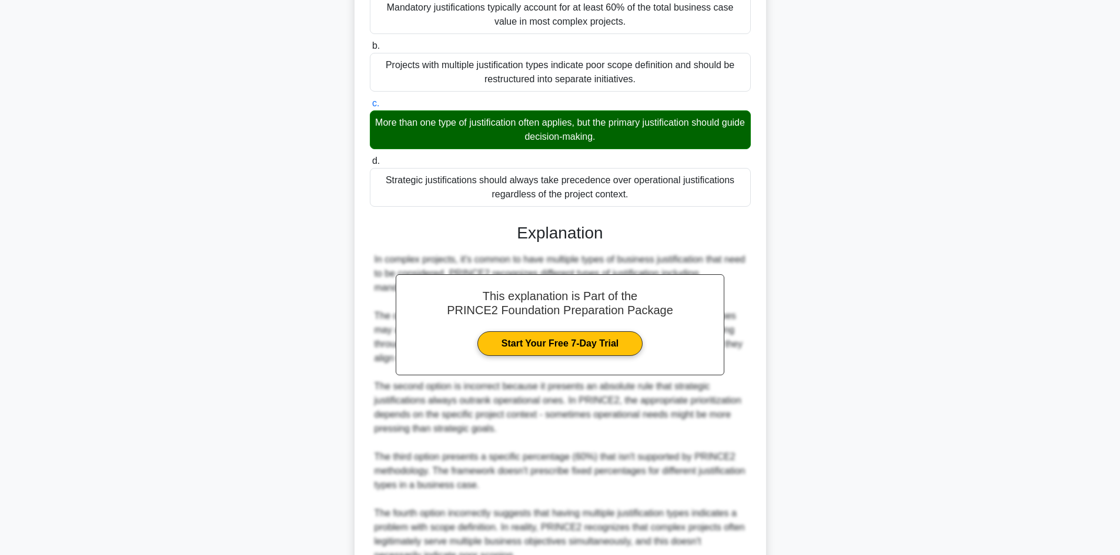
scroll to position [235, 0]
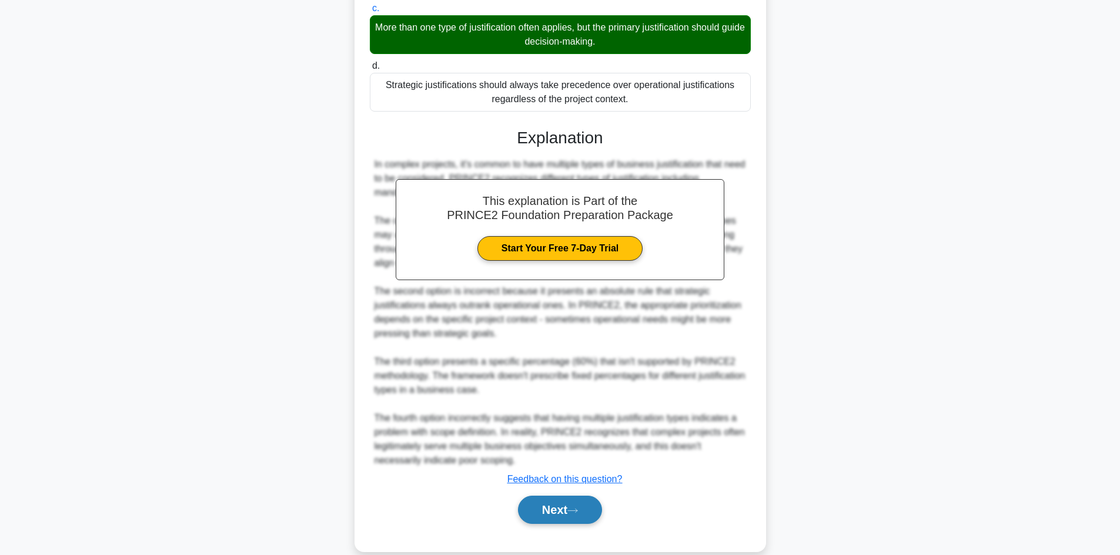
click at [579, 505] on button "Next" at bounding box center [560, 510] width 84 height 28
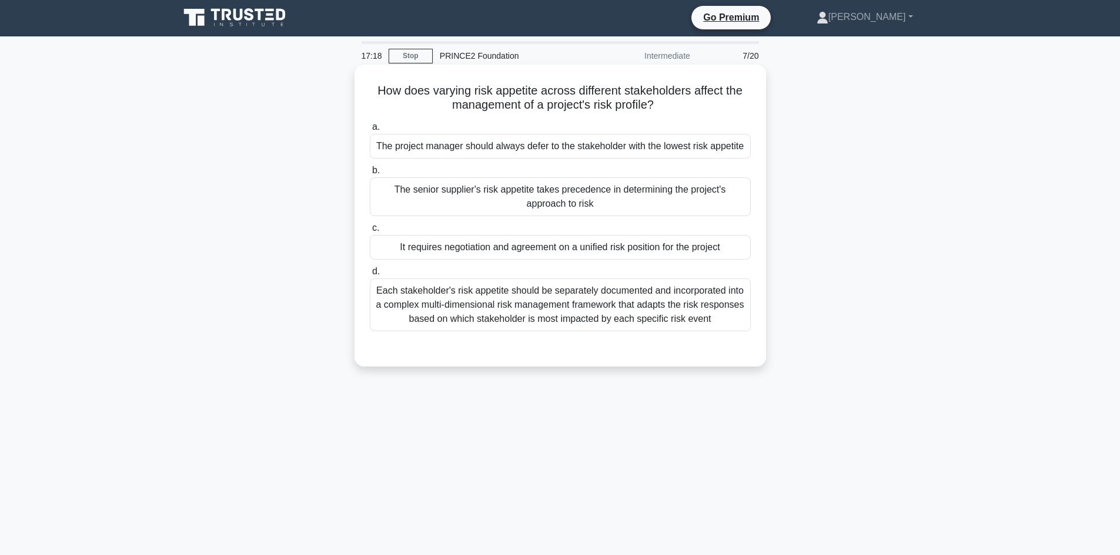
scroll to position [0, 0]
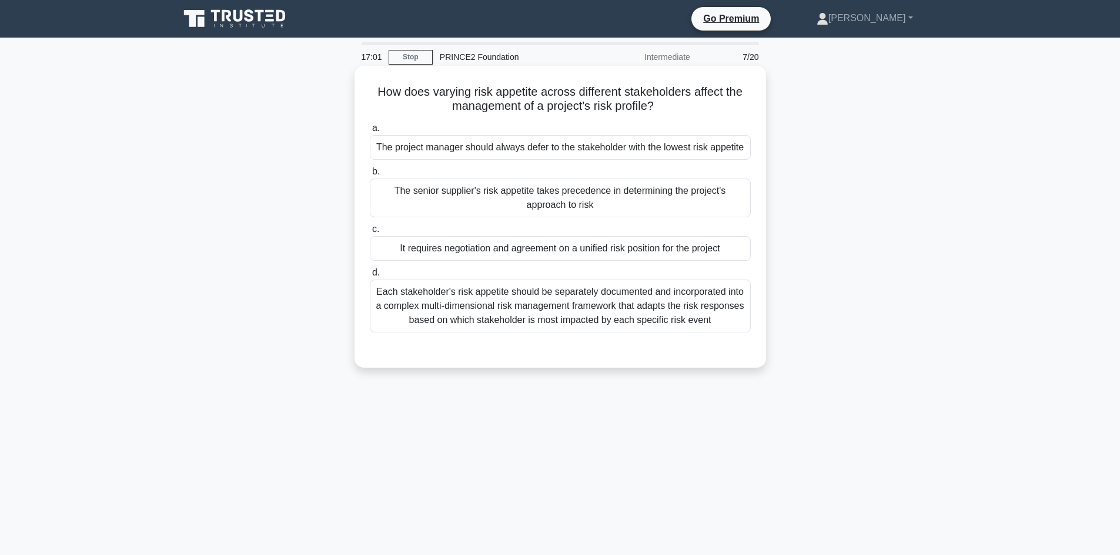
click at [631, 251] on div "It requires negotiation and agreement on a unified risk position for the project" at bounding box center [560, 248] width 381 height 25
click at [370, 233] on input "c. It requires negotiation and agreement on a unified risk position for the pro…" at bounding box center [370, 230] width 0 height 8
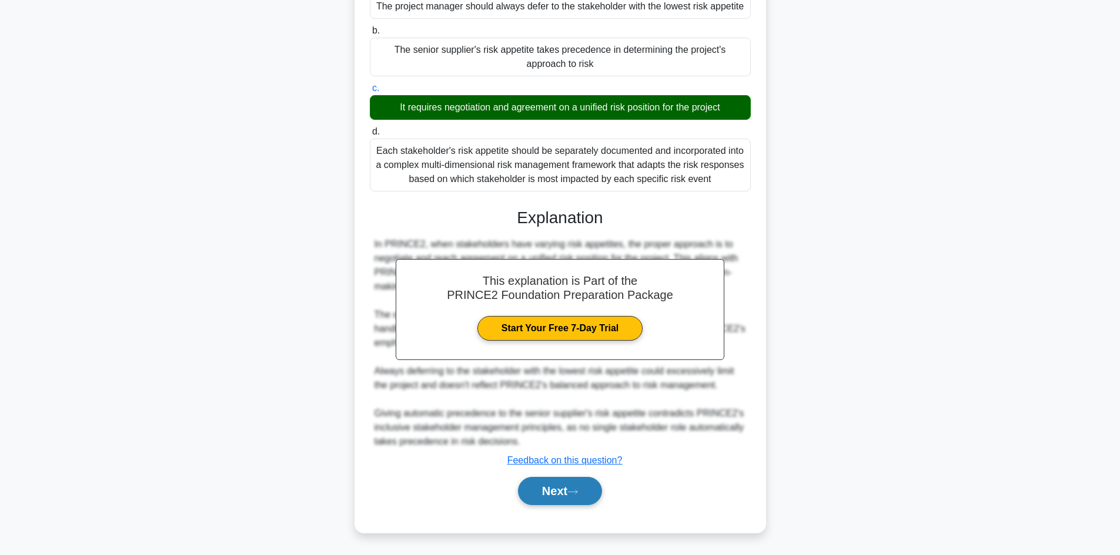
click at [568, 491] on button "Next" at bounding box center [560, 491] width 84 height 28
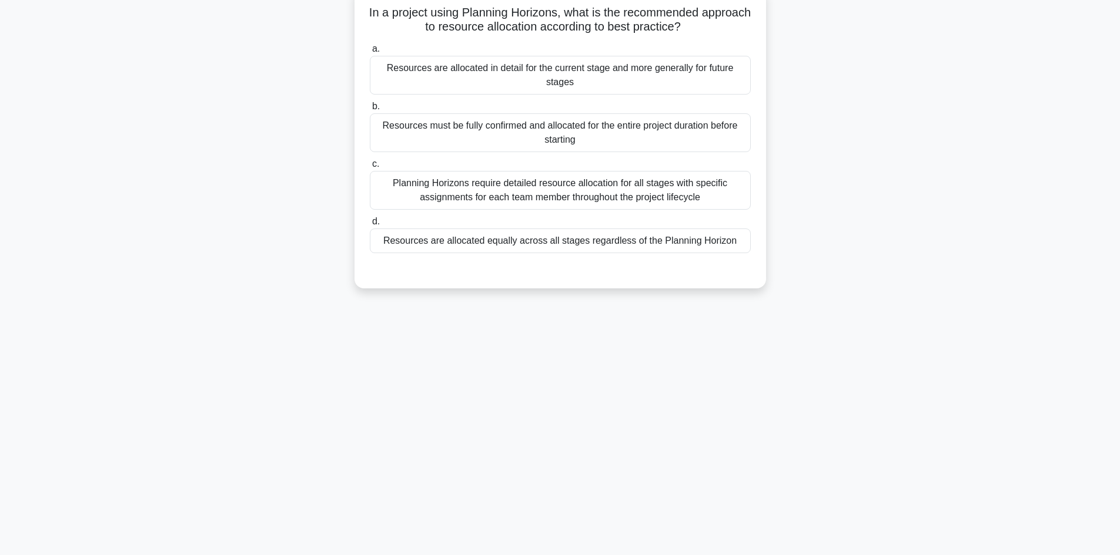
click at [619, 192] on div "Planning Horizons require detailed resource allocation for all stages with spec…" at bounding box center [560, 190] width 381 height 39
click at [370, 168] on input "c. Planning Horizons require detailed resource allocation for all stages with s…" at bounding box center [370, 164] width 0 height 8
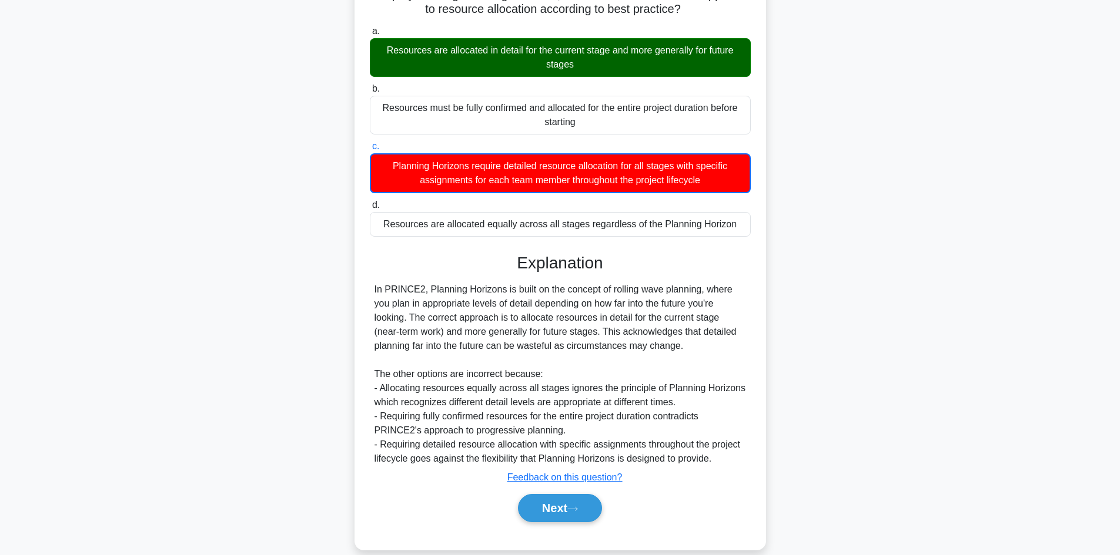
scroll to position [115, 0]
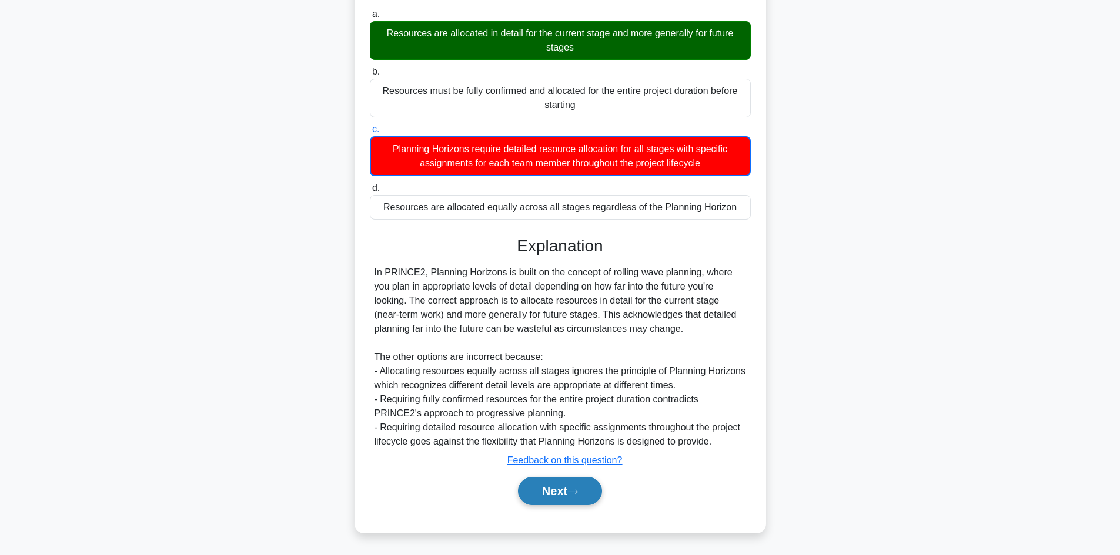
click at [574, 499] on button "Next" at bounding box center [560, 491] width 84 height 28
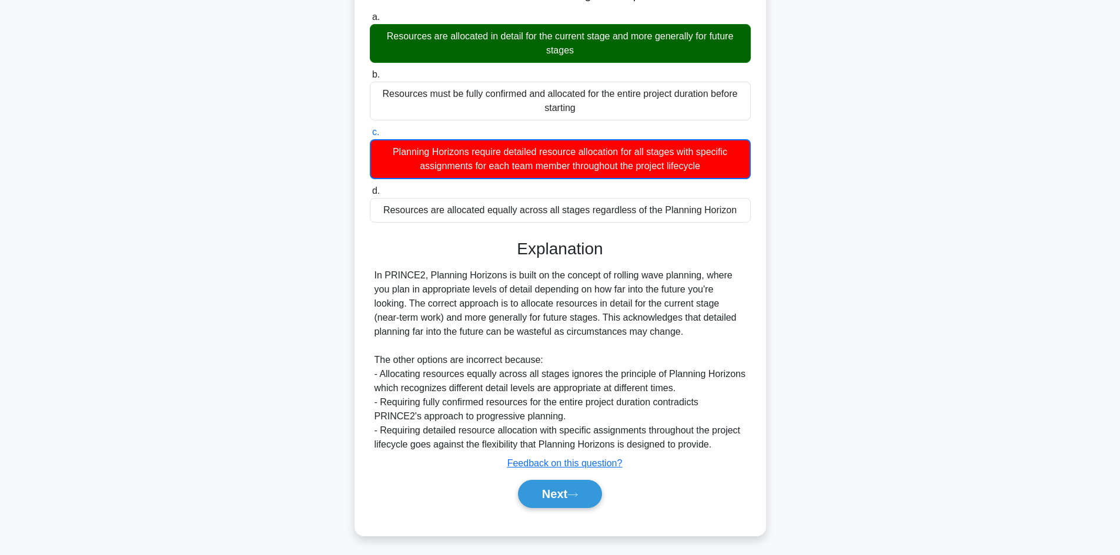
scroll to position [79, 0]
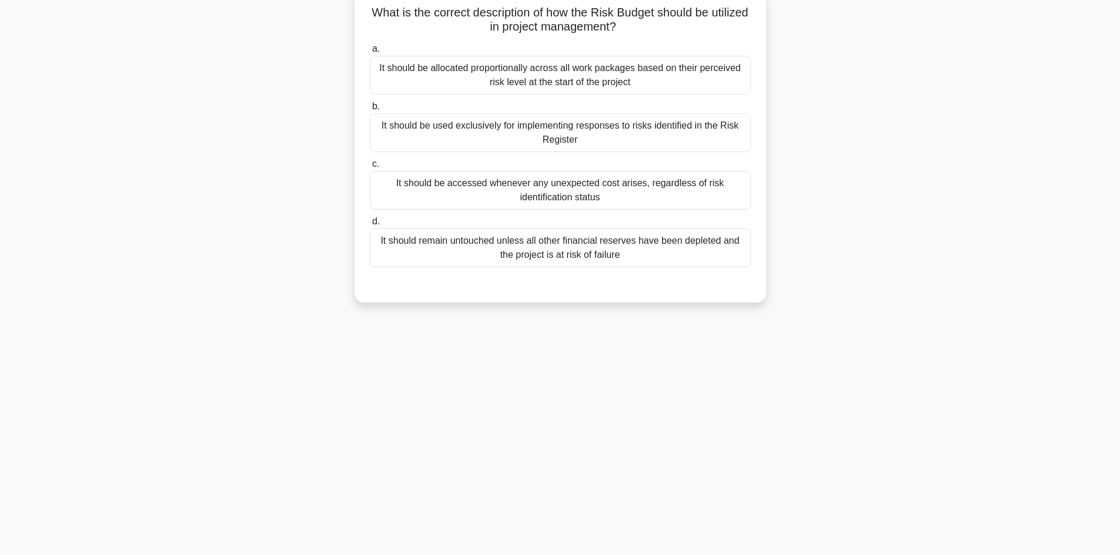
click at [611, 137] on div "It should be used exclusively for implementing responses to risks identified in…" at bounding box center [560, 132] width 381 height 39
click at [370, 111] on input "b. It should be used exclusively for implementing responses to risks identified…" at bounding box center [370, 107] width 0 height 8
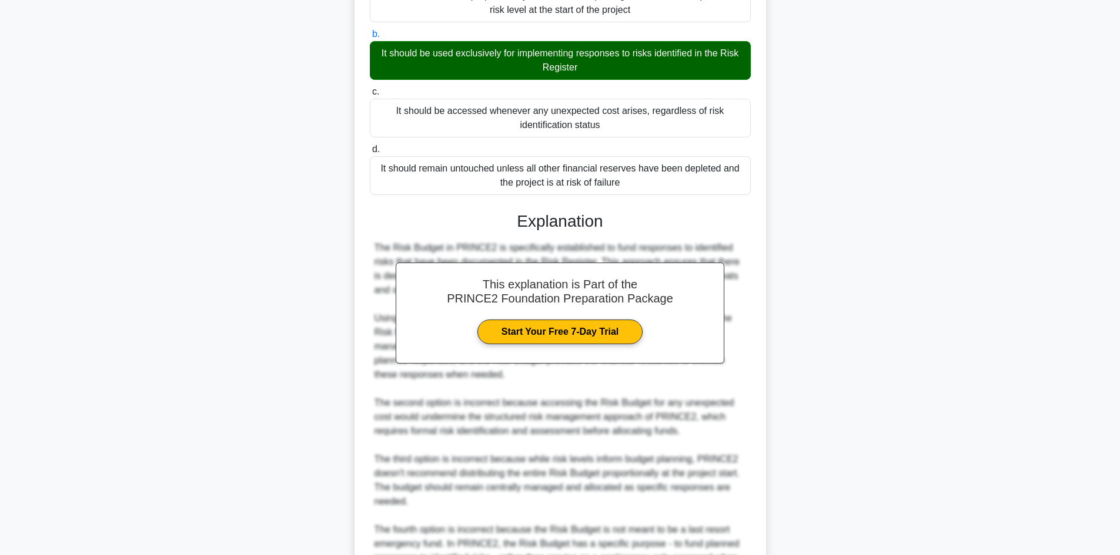
scroll to position [283, 0]
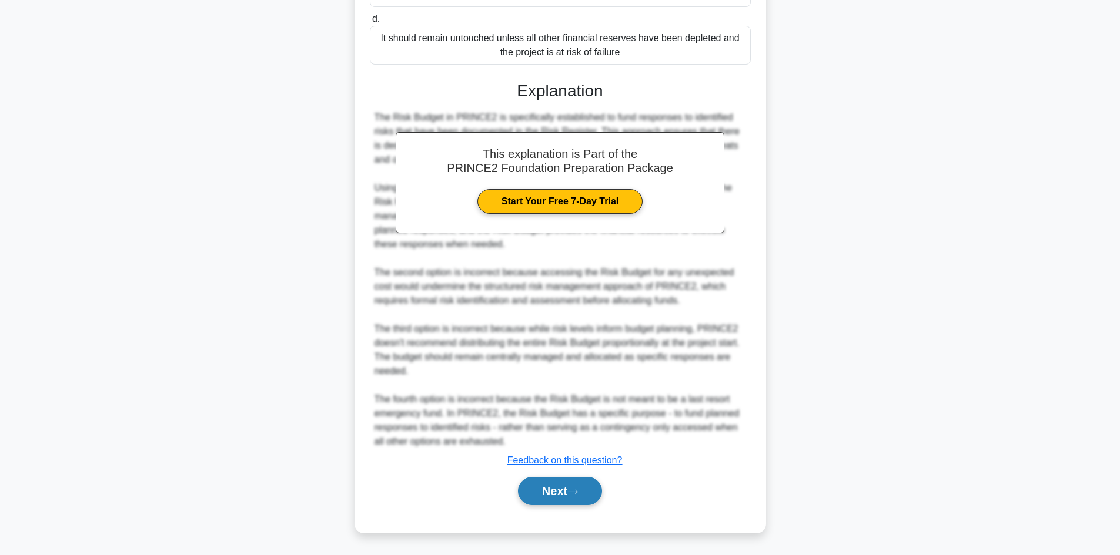
click at [581, 500] on button "Next" at bounding box center [560, 491] width 84 height 28
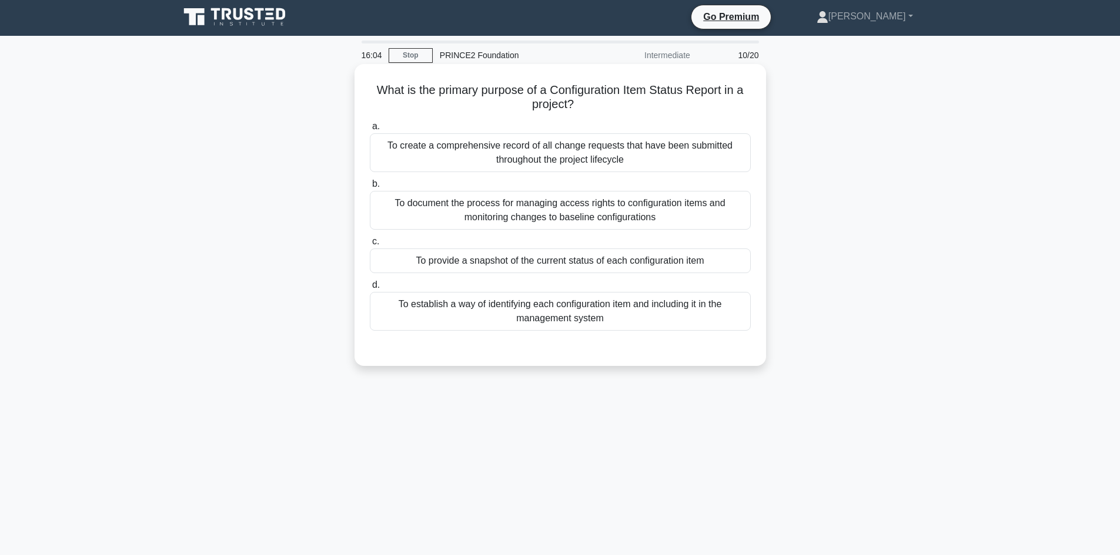
scroll to position [0, 0]
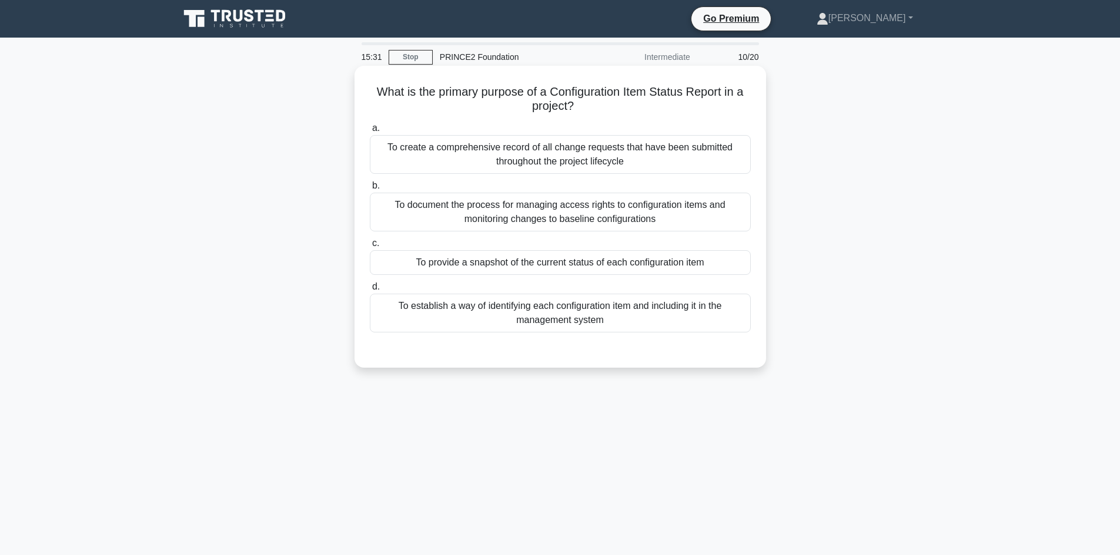
click at [609, 322] on div "To establish a way of identifying each configuration item and including it in t…" at bounding box center [560, 313] width 381 height 39
click at [370, 291] on input "d. To establish a way of identifying each configuration item and including it i…" at bounding box center [370, 287] width 0 height 8
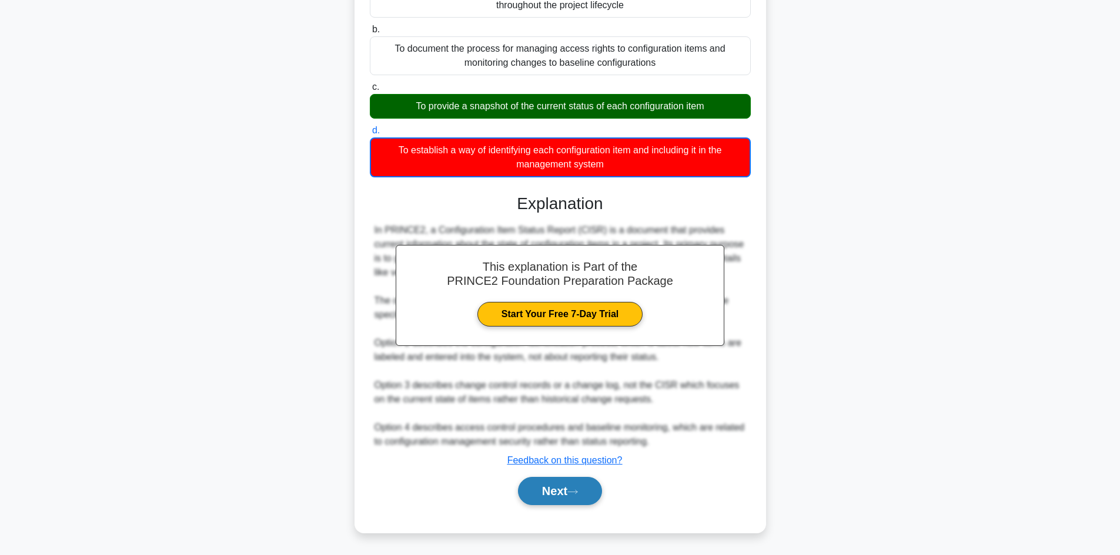
click at [586, 488] on button "Next" at bounding box center [560, 491] width 84 height 28
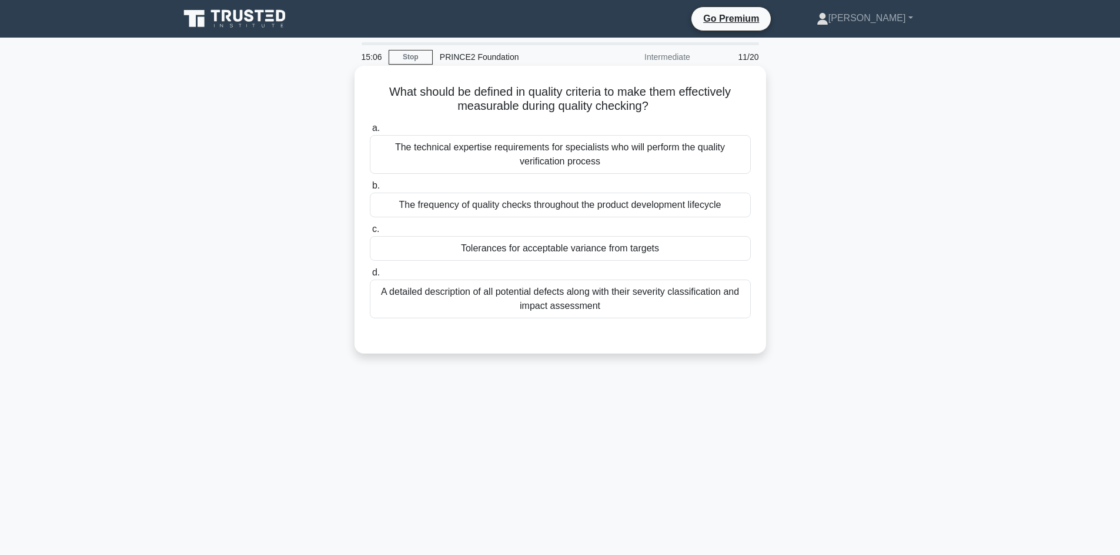
click at [567, 255] on div "Tolerances for acceptable variance from targets" at bounding box center [560, 248] width 381 height 25
click at [370, 233] on input "c. Tolerances for acceptable variance from targets" at bounding box center [370, 230] width 0 height 8
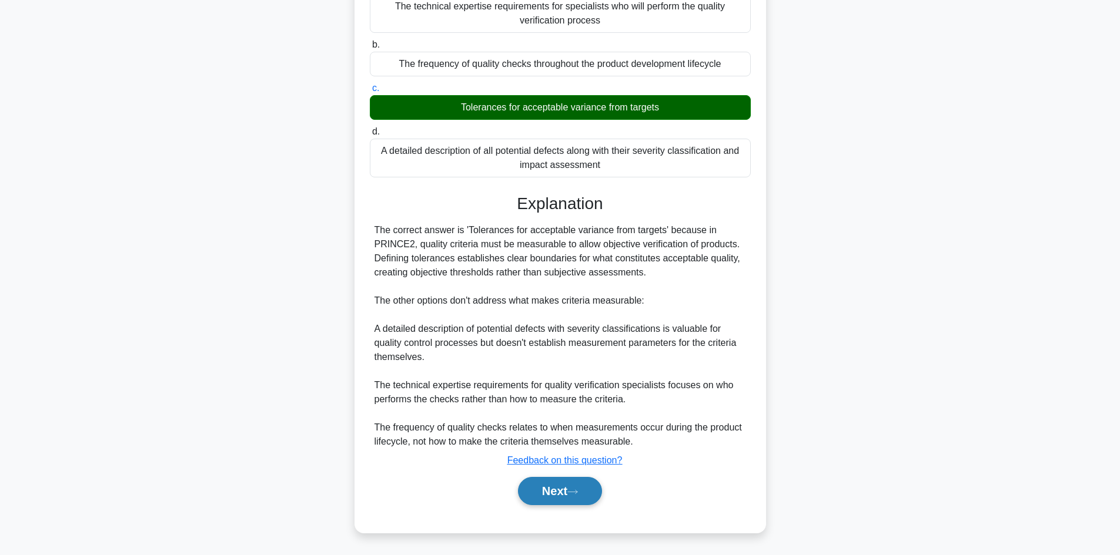
click at [577, 488] on button "Next" at bounding box center [560, 491] width 84 height 28
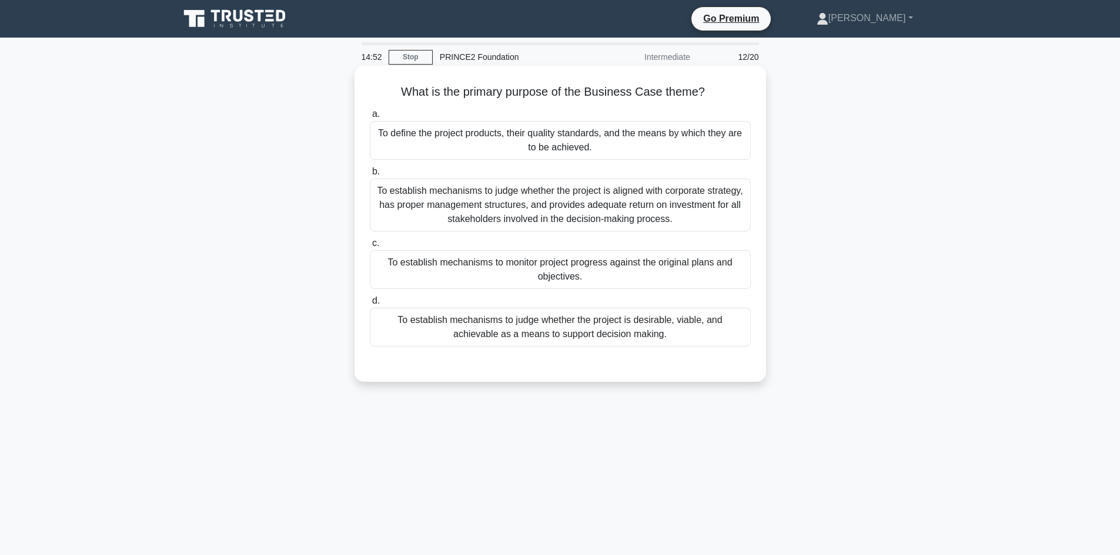
click at [655, 327] on div "To establish mechanisms to judge whether the project is desirable, viable, and …" at bounding box center [560, 327] width 381 height 39
click at [370, 305] on input "d. To establish mechanisms to judge whether the project is desirable, viable, a…" at bounding box center [370, 301] width 0 height 8
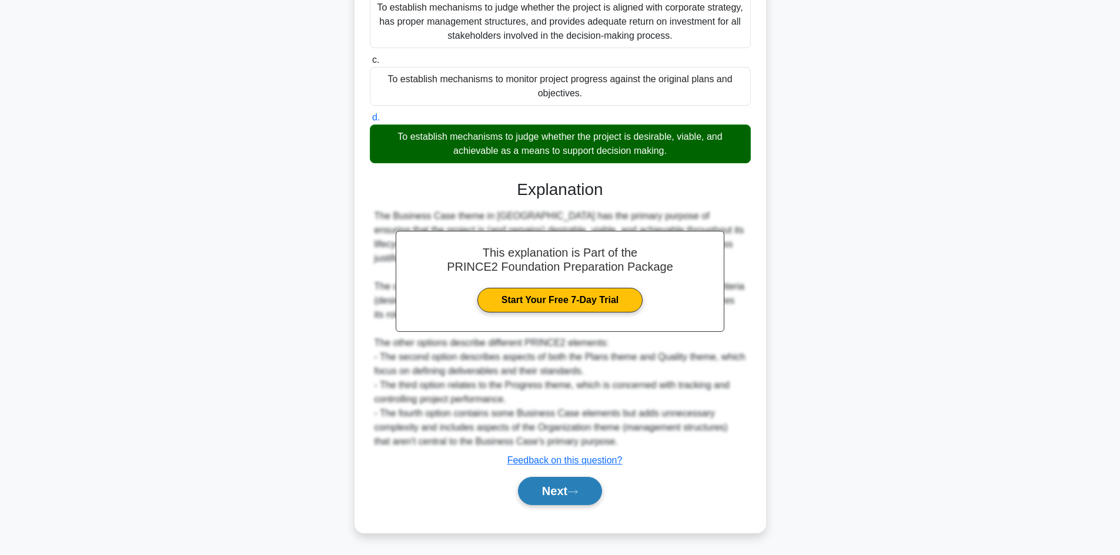
click at [584, 491] on button "Next" at bounding box center [560, 491] width 84 height 28
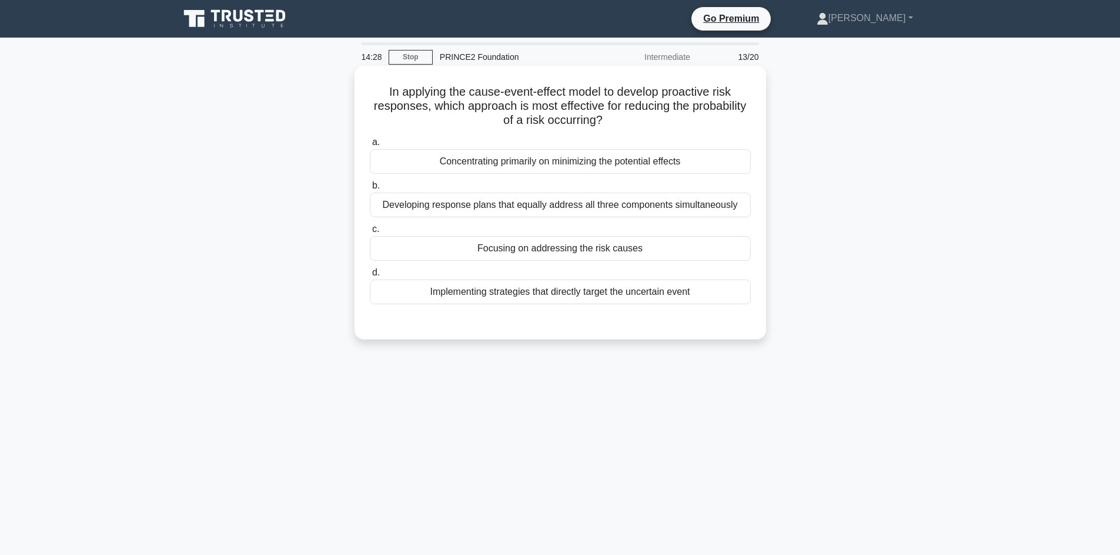
click at [570, 252] on div "Focusing on addressing the risk causes" at bounding box center [560, 248] width 381 height 25
click at [615, 249] on div "Focusing on addressing the risk causes" at bounding box center [560, 248] width 381 height 25
click at [370, 233] on input "c. Focusing on addressing the risk causes" at bounding box center [370, 230] width 0 height 8
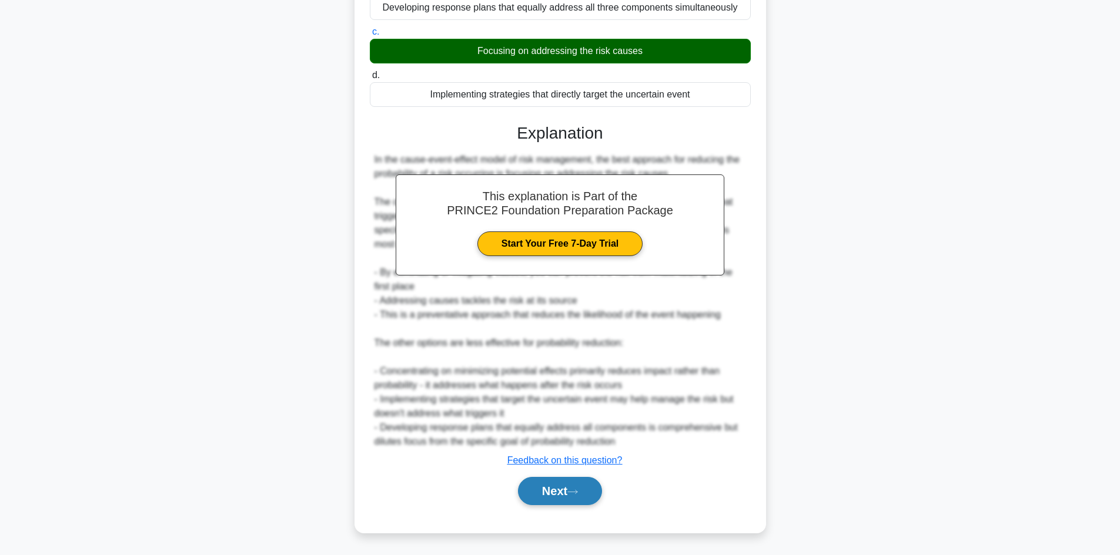
click at [571, 493] on button "Next" at bounding box center [560, 491] width 84 height 28
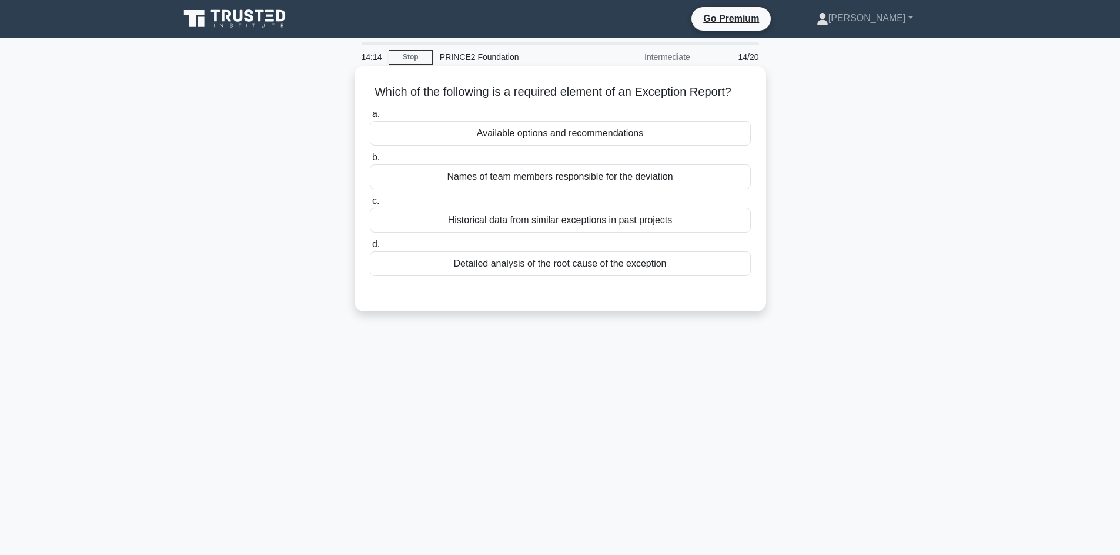
click at [580, 276] on div "Detailed analysis of the root cause of the exception" at bounding box center [560, 264] width 381 height 25
click at [370, 249] on input "d. Detailed analysis of the root cause of the exception" at bounding box center [370, 245] width 0 height 8
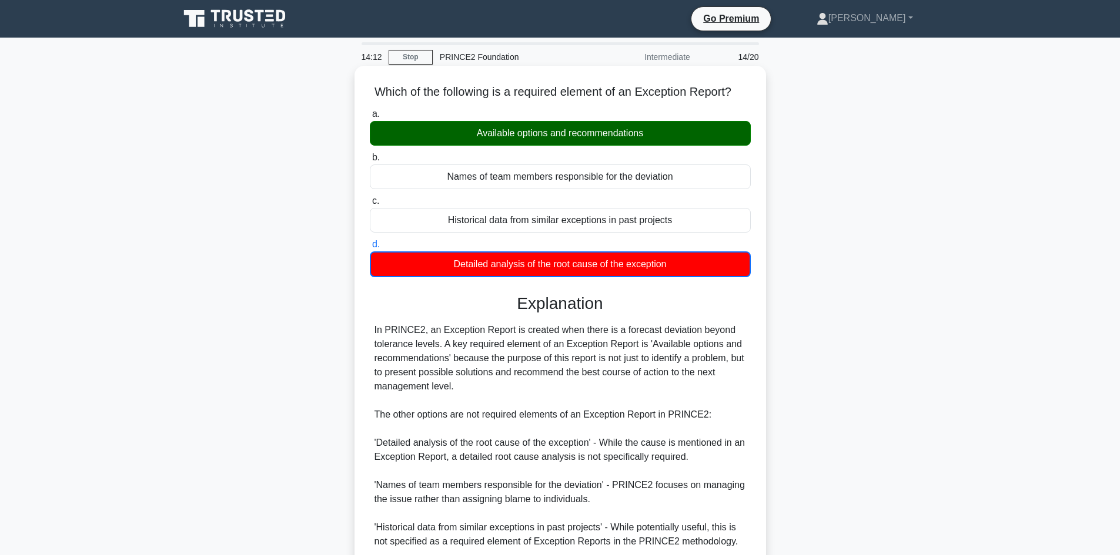
scroll to position [115, 0]
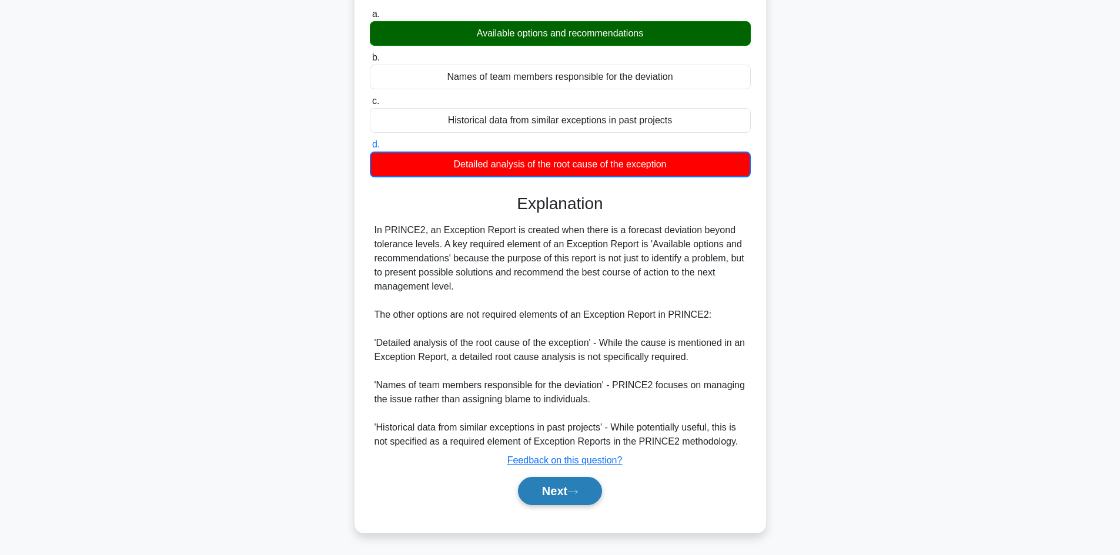
click at [570, 497] on button "Next" at bounding box center [560, 491] width 84 height 28
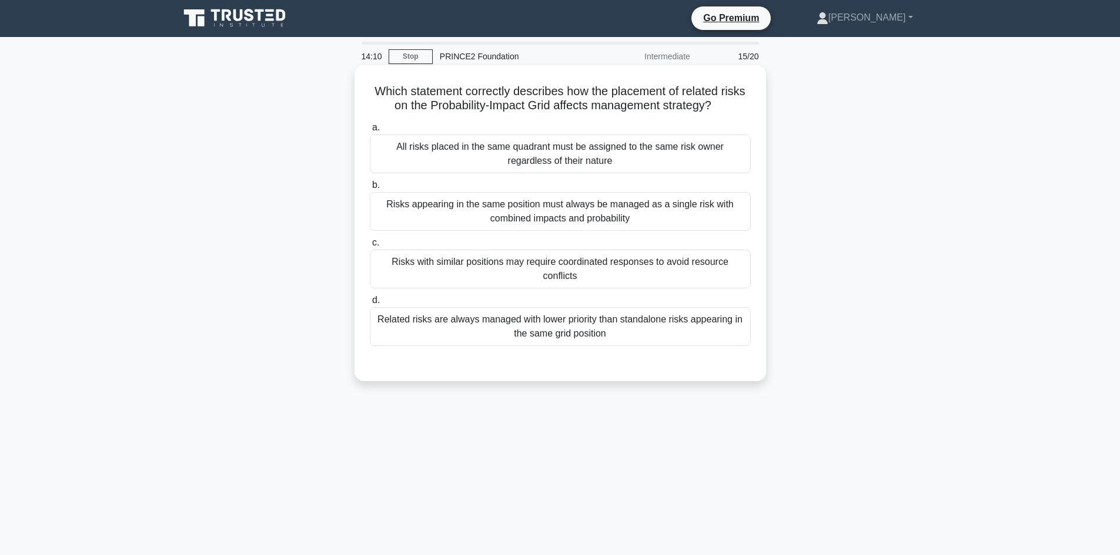
scroll to position [0, 0]
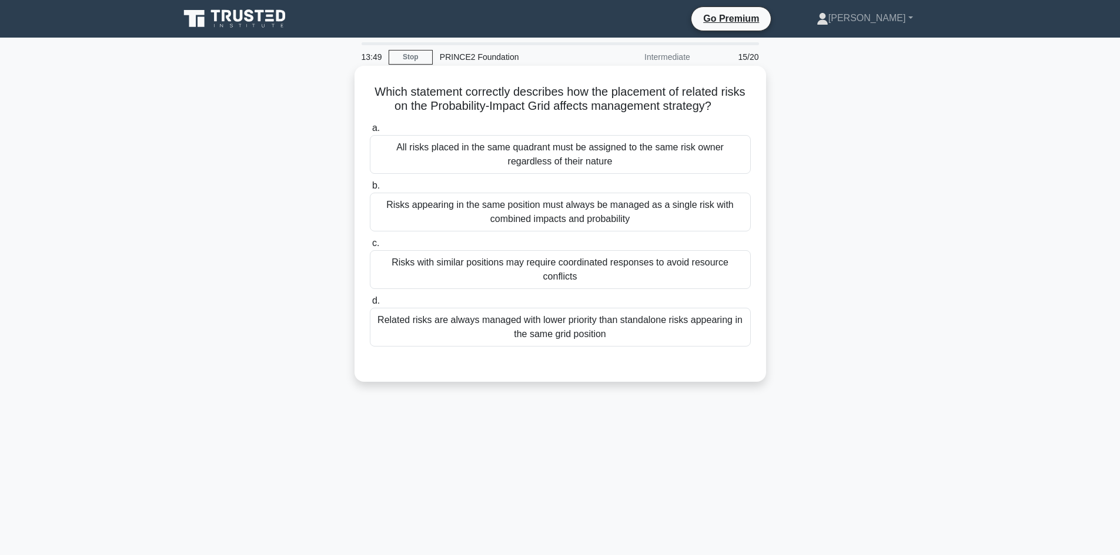
click at [568, 273] on div "Risks with similar positions may require coordinated responses to avoid resourc…" at bounding box center [560, 269] width 381 height 39
click at [370, 247] on input "c. Risks with similar positions may require coordinated responses to avoid reso…" at bounding box center [370, 244] width 0 height 8
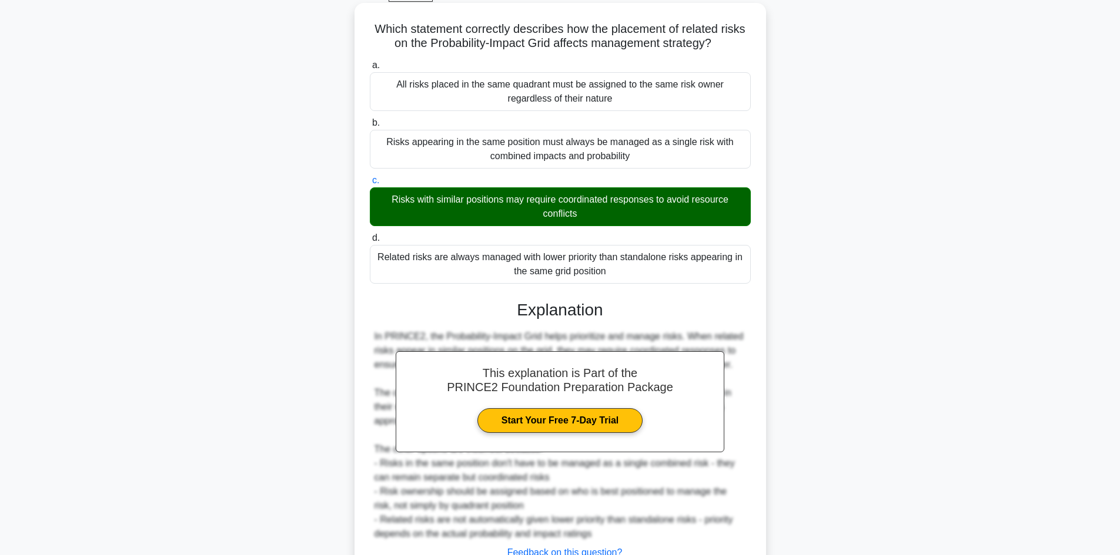
scroll to position [156, 0]
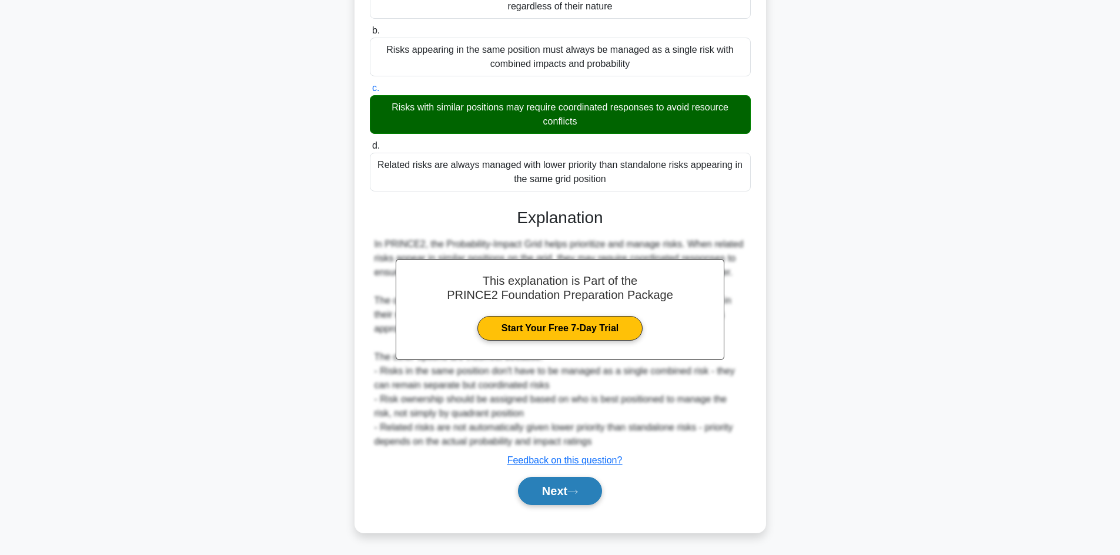
click at [571, 493] on button "Next" at bounding box center [560, 491] width 84 height 28
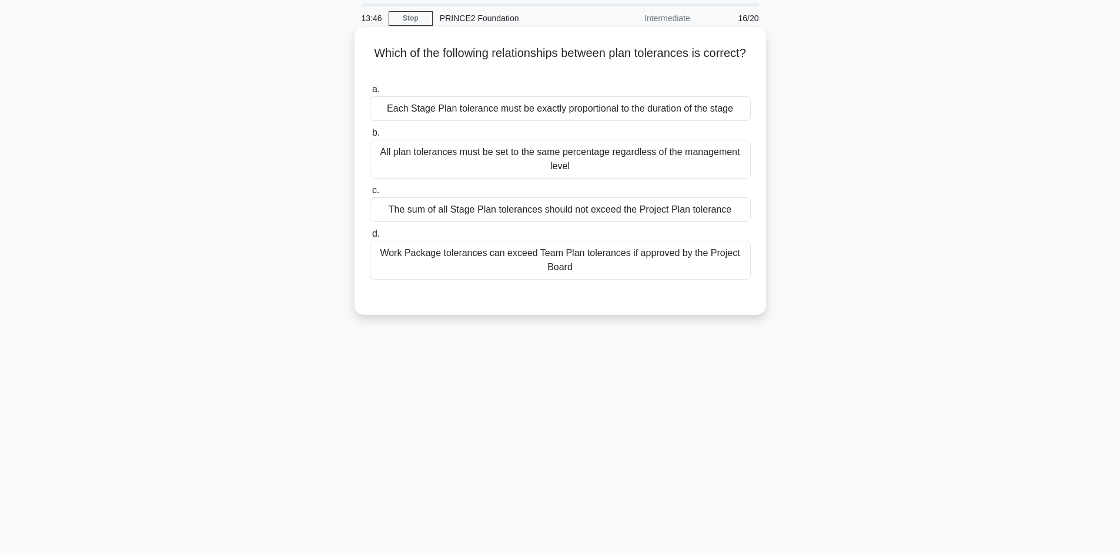
scroll to position [0, 0]
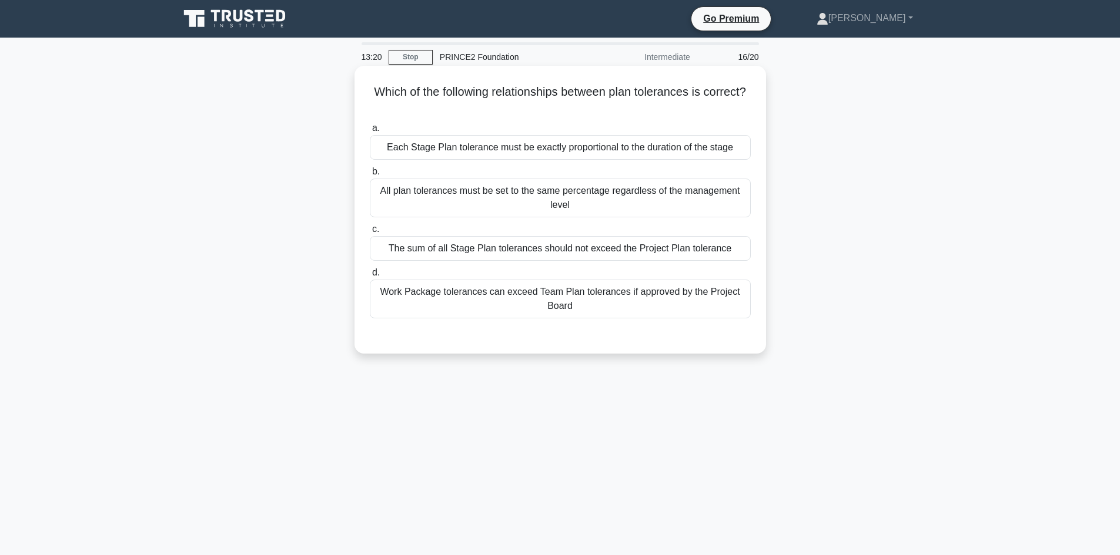
click at [582, 255] on div "The sum of all Stage Plan tolerances should not exceed the Project Plan toleran…" at bounding box center [560, 248] width 381 height 25
click at [370, 233] on input "c. The sum of all Stage Plan tolerances should not exceed the Project Plan tole…" at bounding box center [370, 230] width 0 height 8
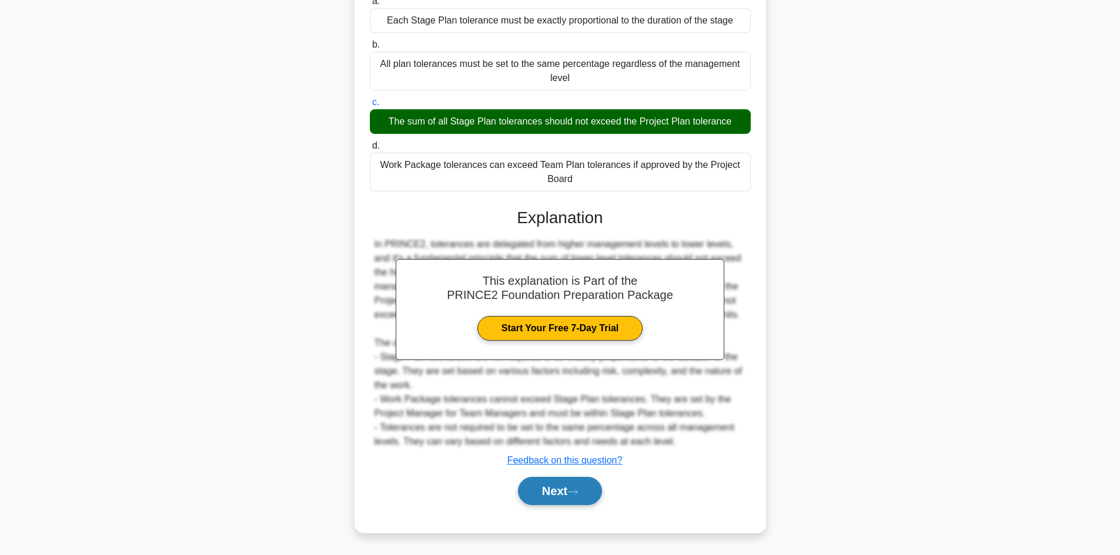
click at [574, 495] on icon at bounding box center [572, 492] width 11 height 6
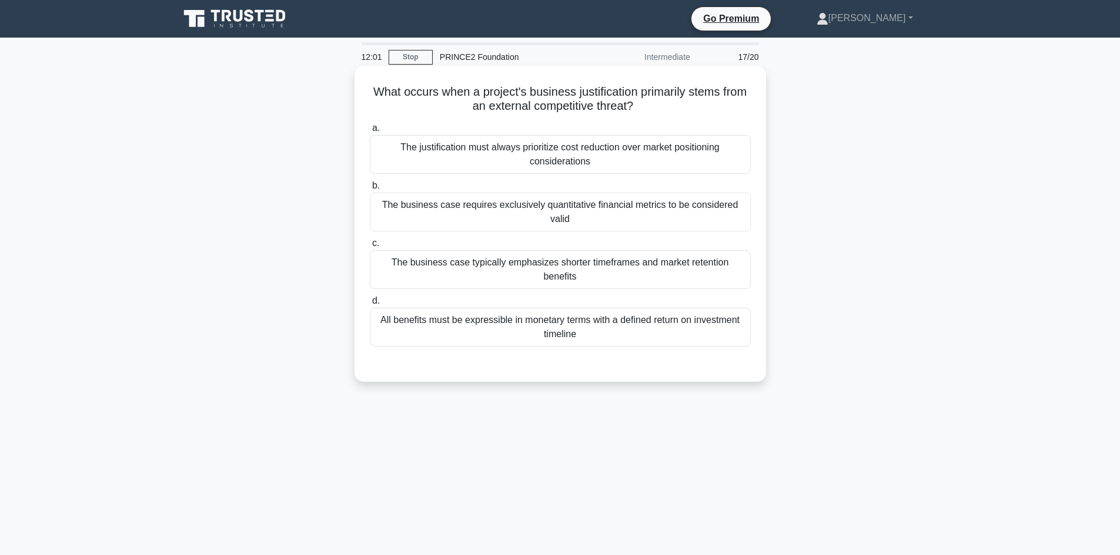
click at [598, 153] on div "The justification must always prioritize cost reduction over market positioning…" at bounding box center [560, 154] width 381 height 39
click at [370, 132] on input "a. The justification must always prioritize cost reduction over market position…" at bounding box center [370, 129] width 0 height 8
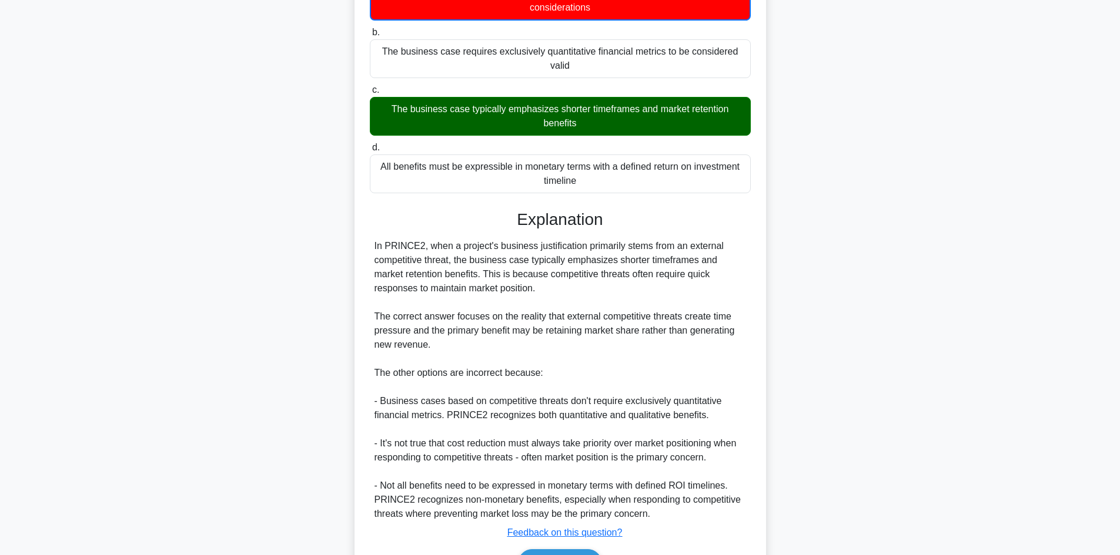
scroll to position [227, 0]
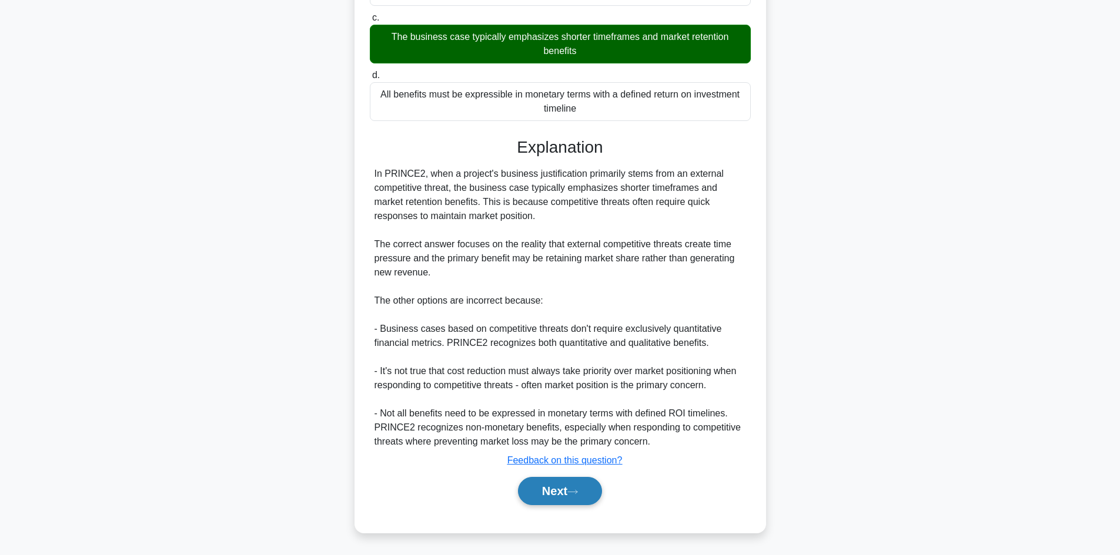
click at [555, 500] on button "Next" at bounding box center [560, 491] width 84 height 28
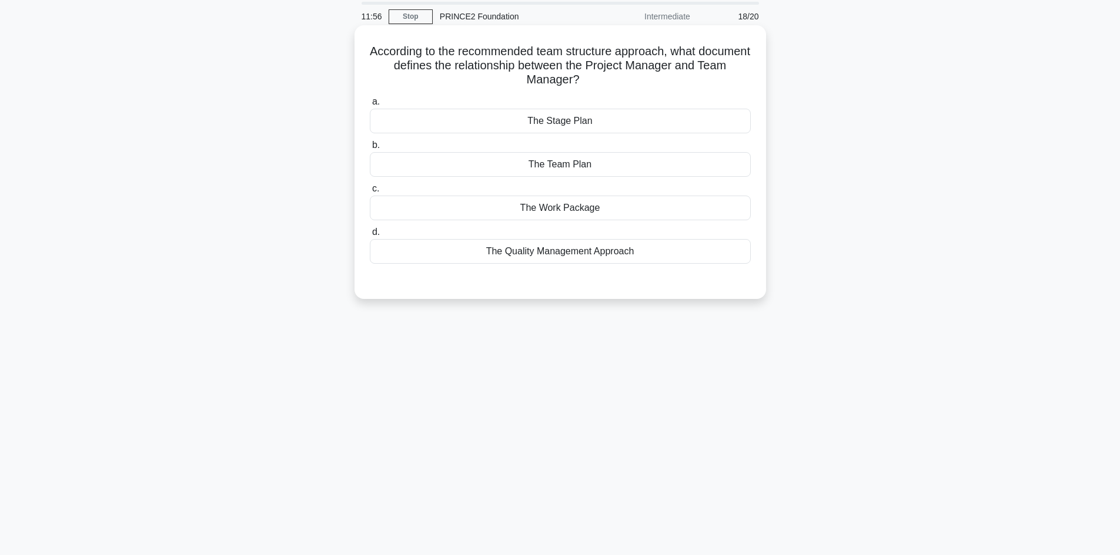
scroll to position [0, 0]
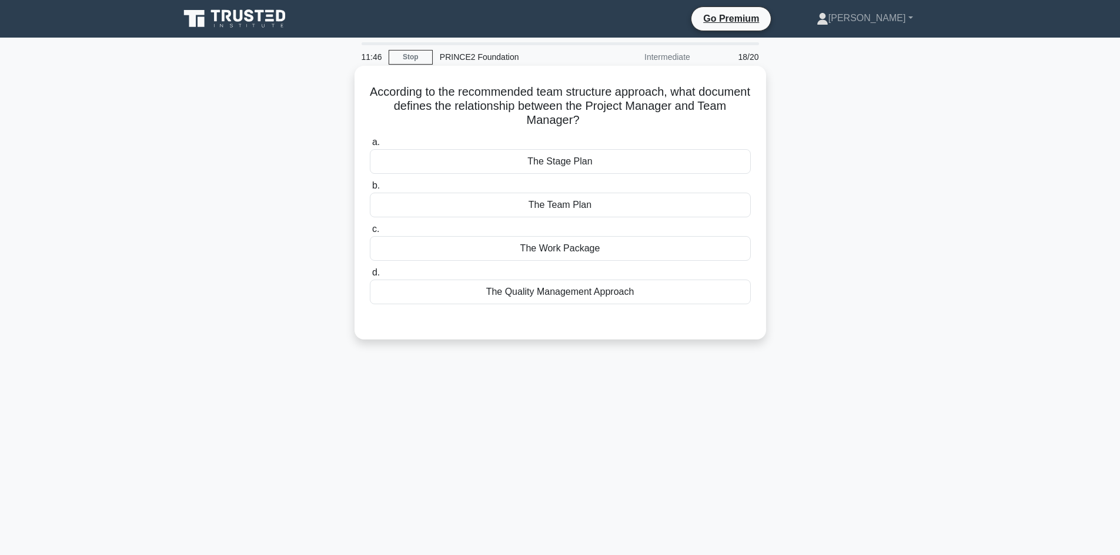
click at [570, 252] on div "The Work Package" at bounding box center [560, 248] width 381 height 25
click at [370, 233] on input "c. The Work Package" at bounding box center [370, 230] width 0 height 8
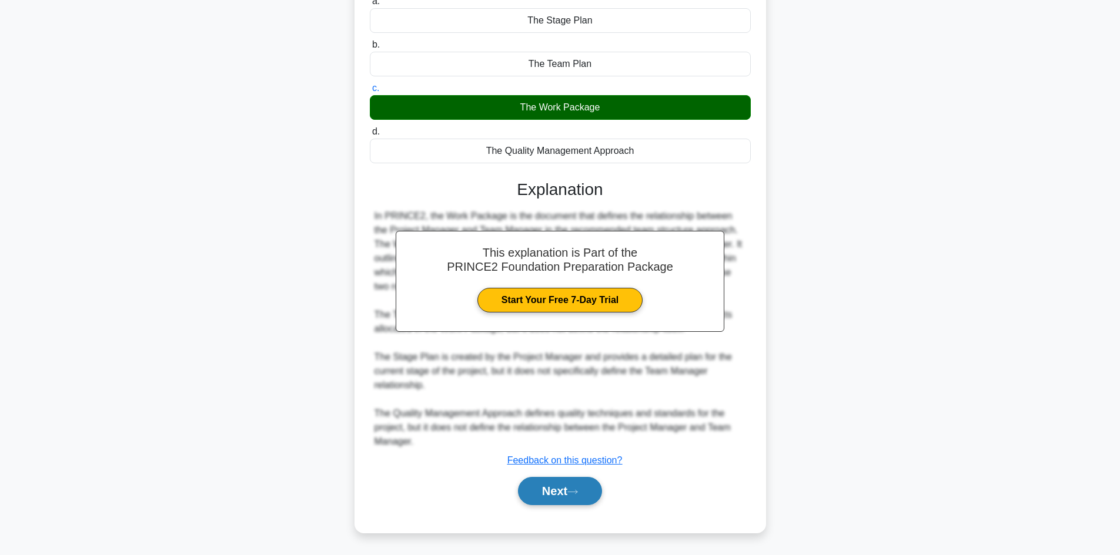
click at [584, 493] on button "Next" at bounding box center [560, 491] width 84 height 28
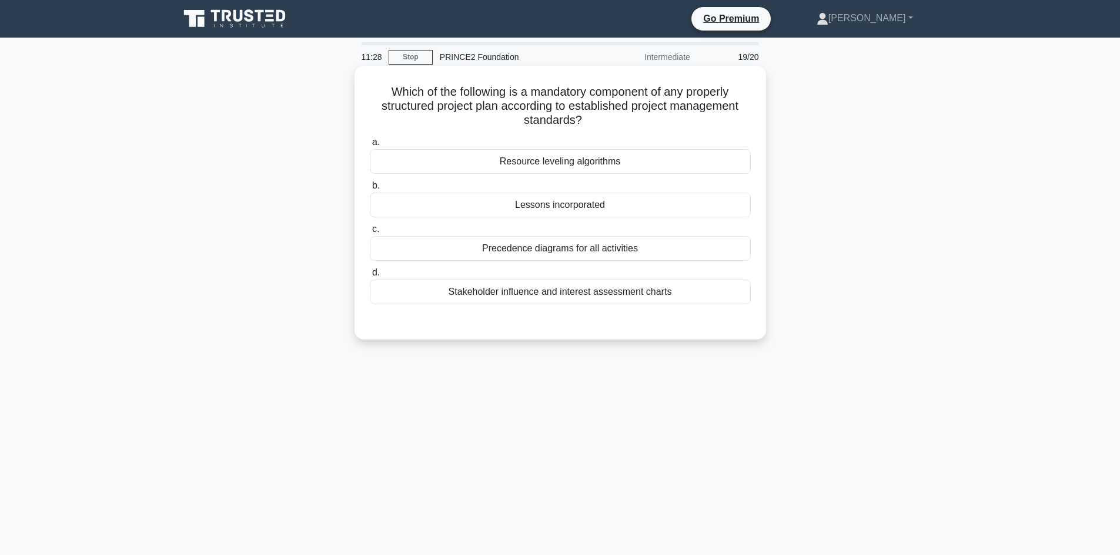
click at [565, 206] on div "Lessons incorporated" at bounding box center [560, 205] width 381 height 25
click at [370, 190] on input "b. Lessons incorporated" at bounding box center [370, 186] width 0 height 8
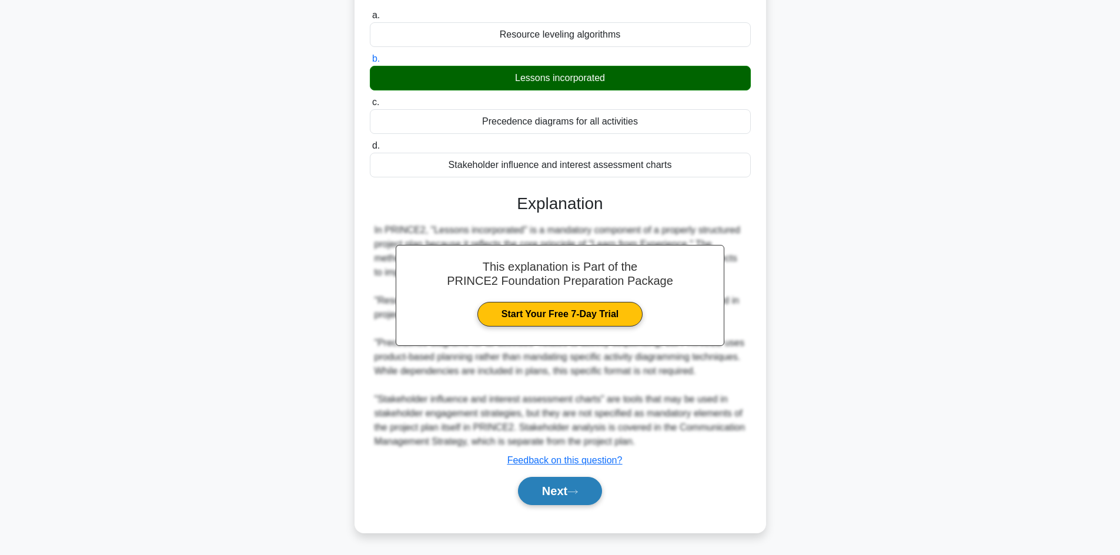
click at [577, 490] on icon at bounding box center [572, 492] width 11 height 6
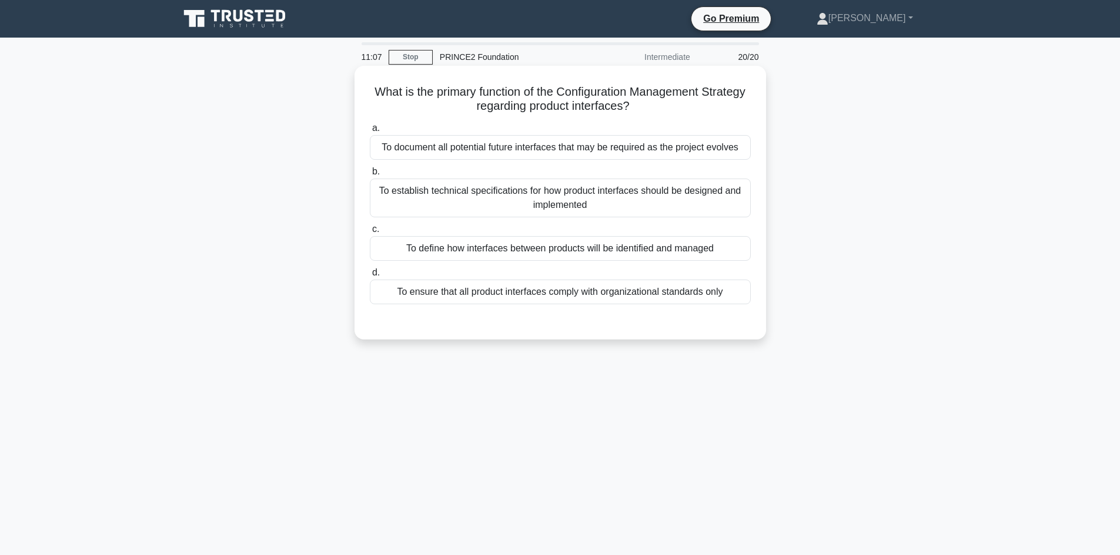
click at [625, 155] on div "To document all potential future interfaces that may be required as the project…" at bounding box center [560, 147] width 381 height 25
click at [370, 132] on input "a. To document all potential future interfaces that may be required as the proj…" at bounding box center [370, 129] width 0 height 8
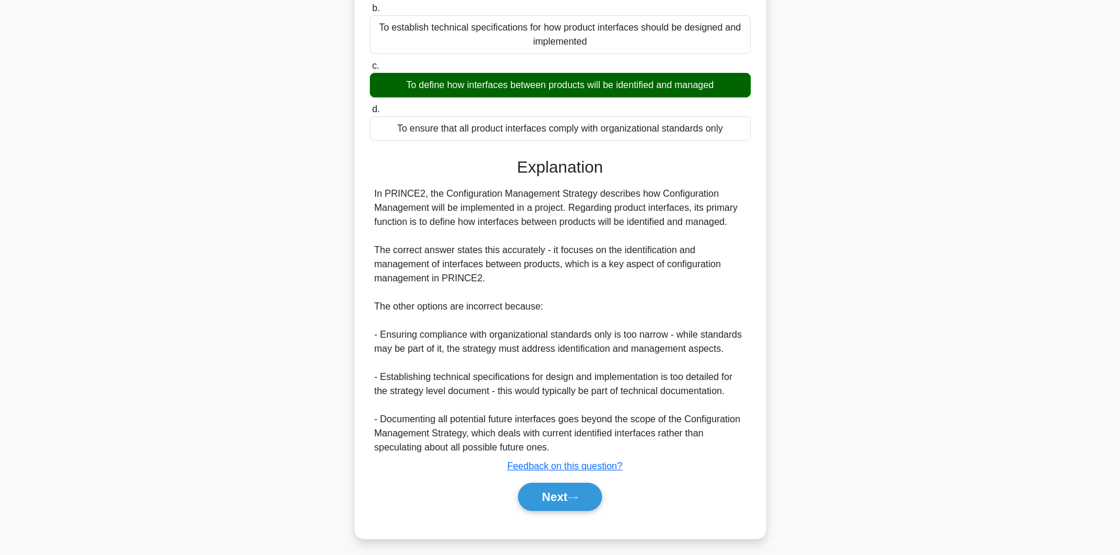
scroll to position [171, 0]
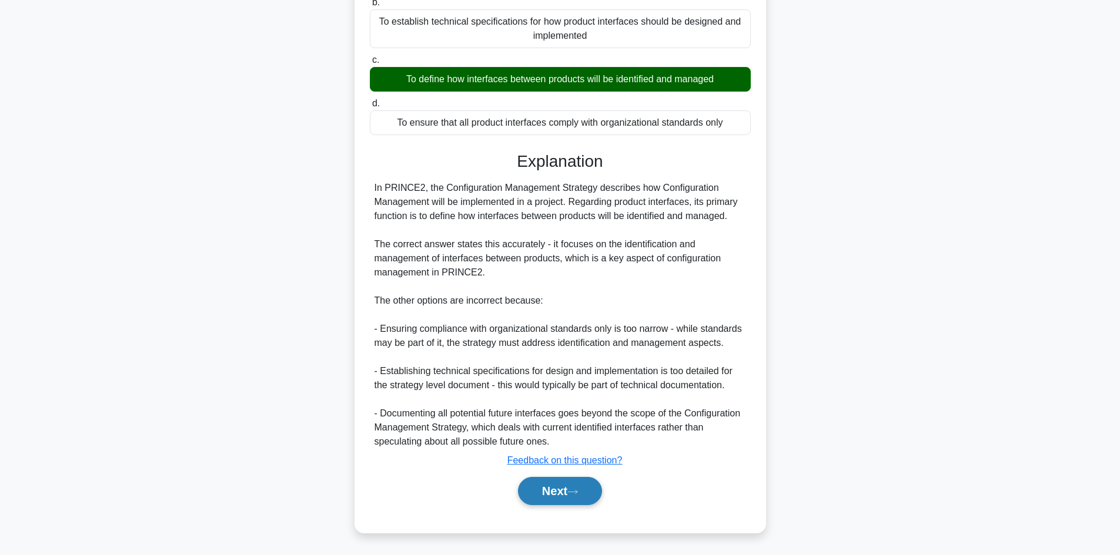
click at [579, 502] on button "Next" at bounding box center [560, 491] width 84 height 28
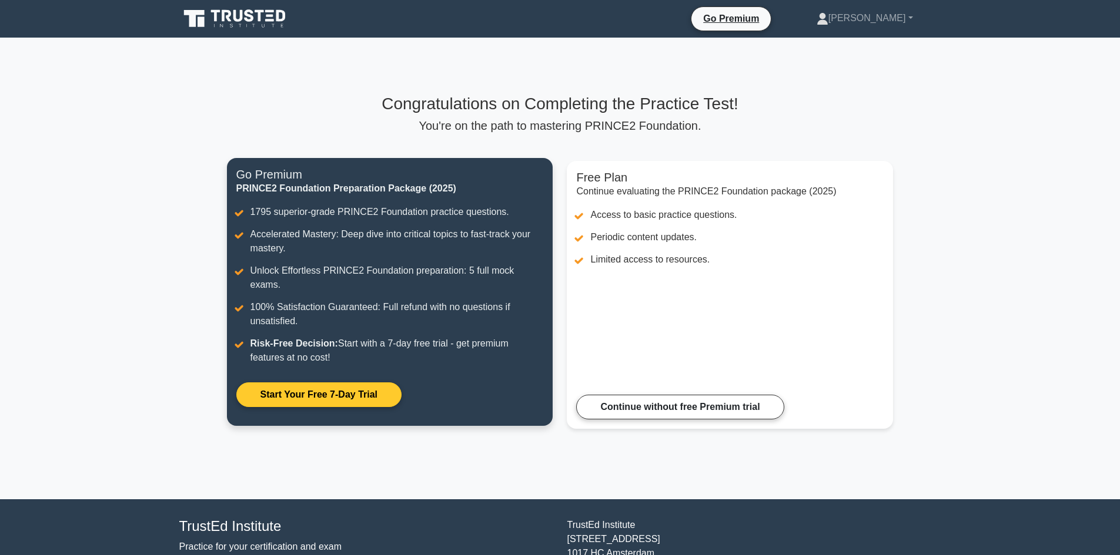
click at [363, 383] on link "Start Your Free 7-Day Trial" at bounding box center [318, 395] width 165 height 25
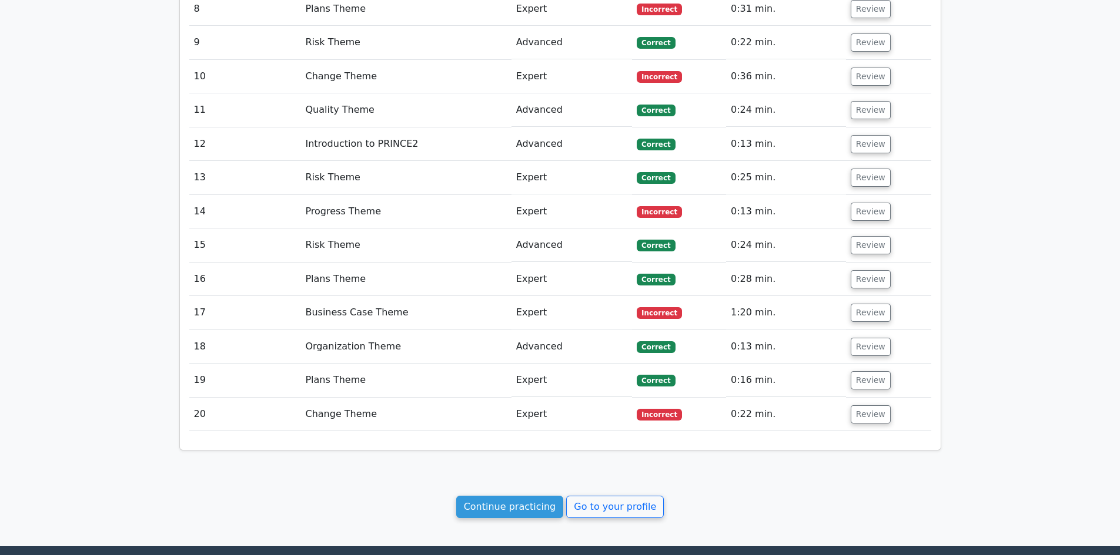
scroll to position [1705, 0]
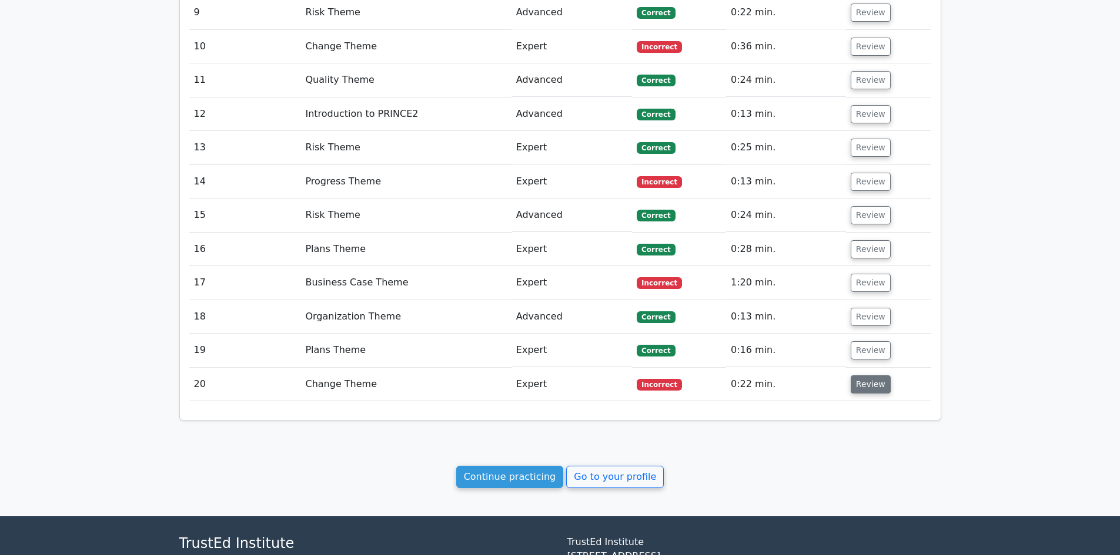
click at [869, 376] on button "Review" at bounding box center [871, 385] width 40 height 18
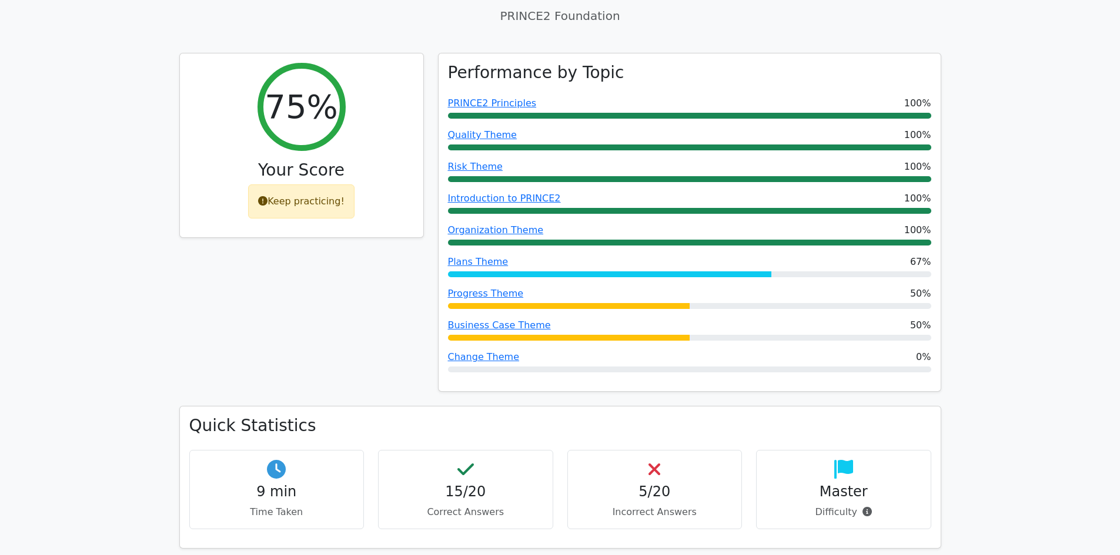
scroll to position [0, 0]
